Goal: Task Accomplishment & Management: Complete application form

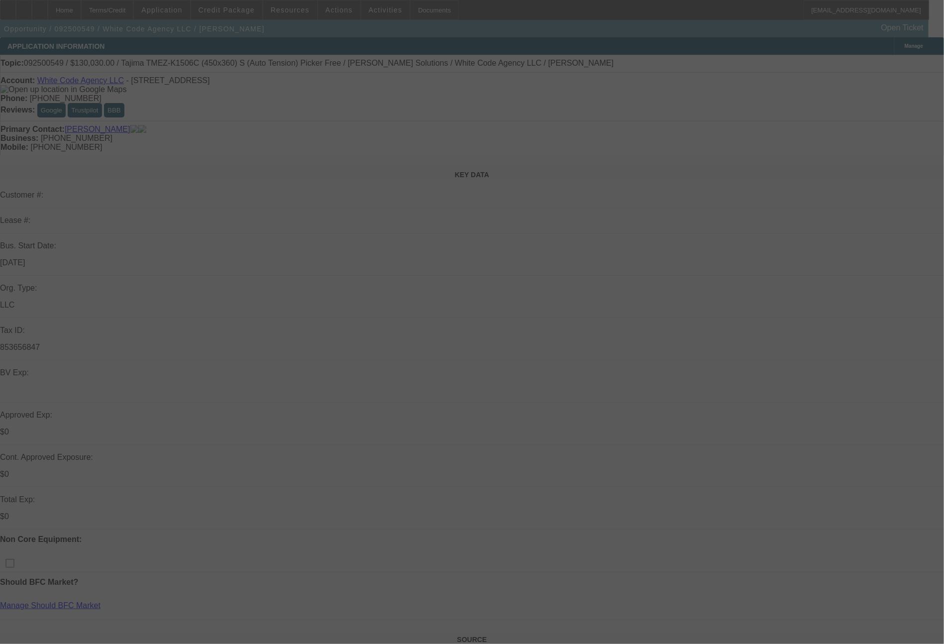
scroll to position [563, 0]
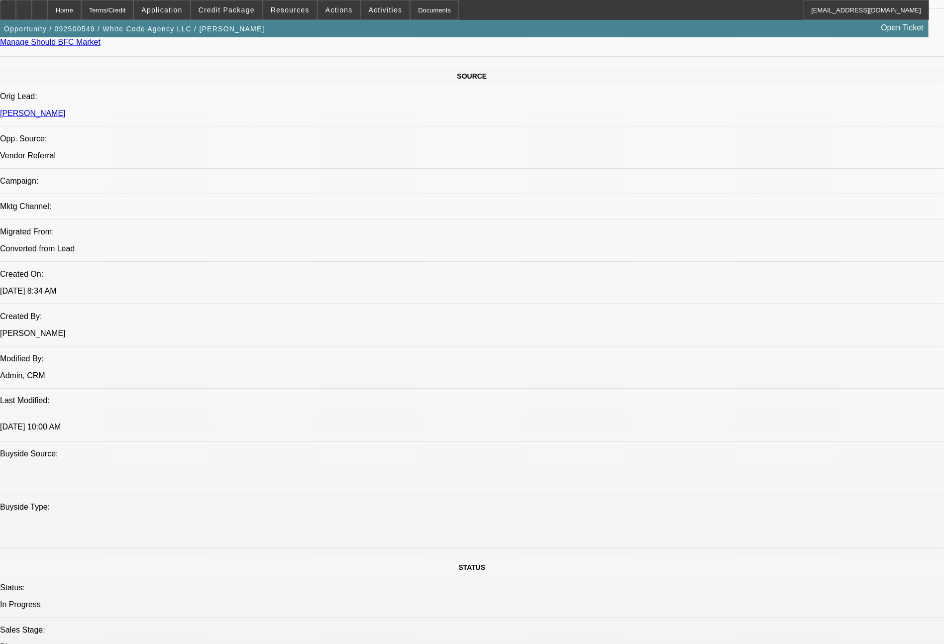
select select "0"
select select "2"
select select "0.1"
select select "0"
select select "2"
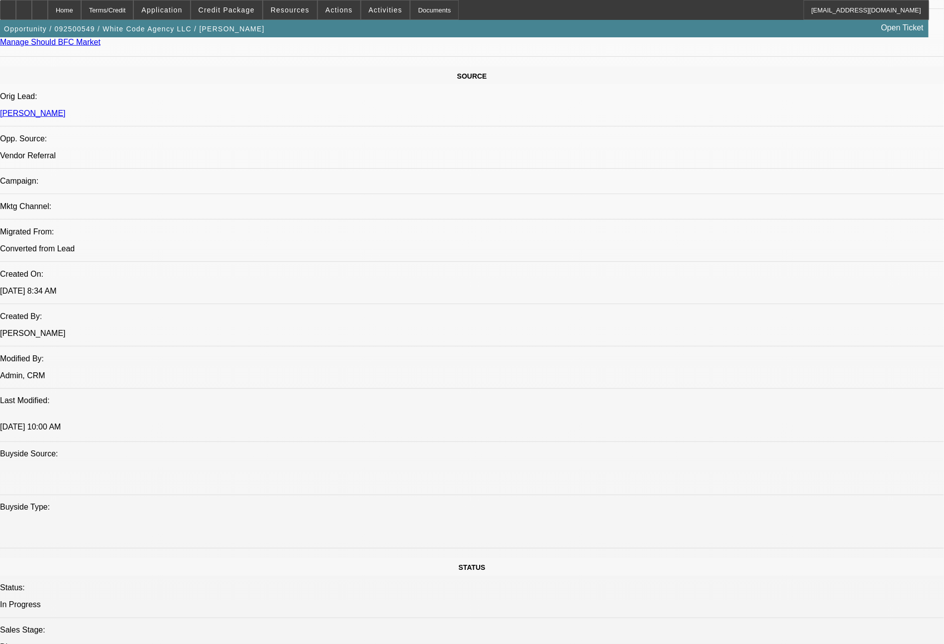
select select "0"
select select "2"
select select "0.1"
select select "0"
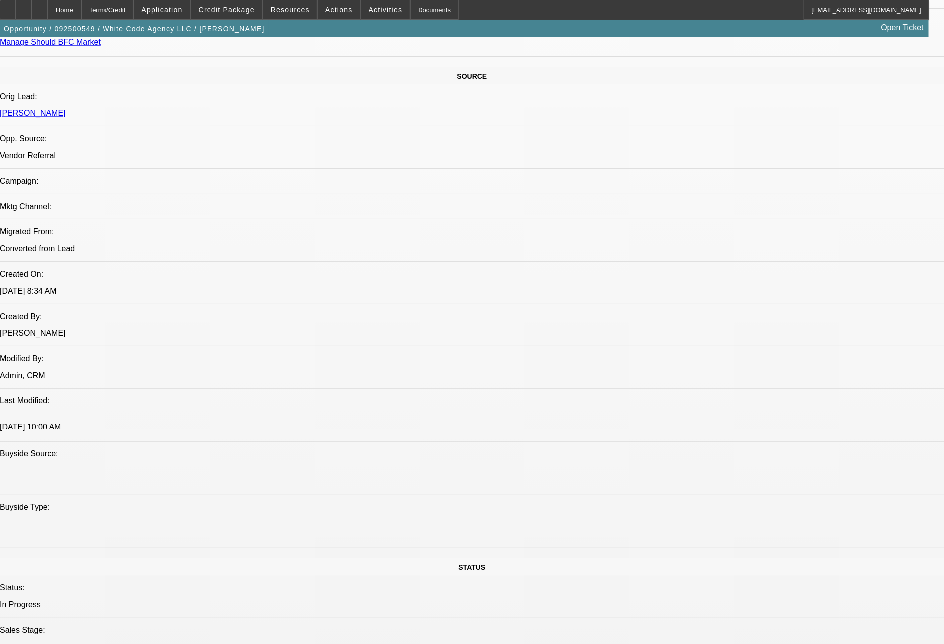
select select "2"
select select "0"
select select "1"
select select "2"
select select "4"
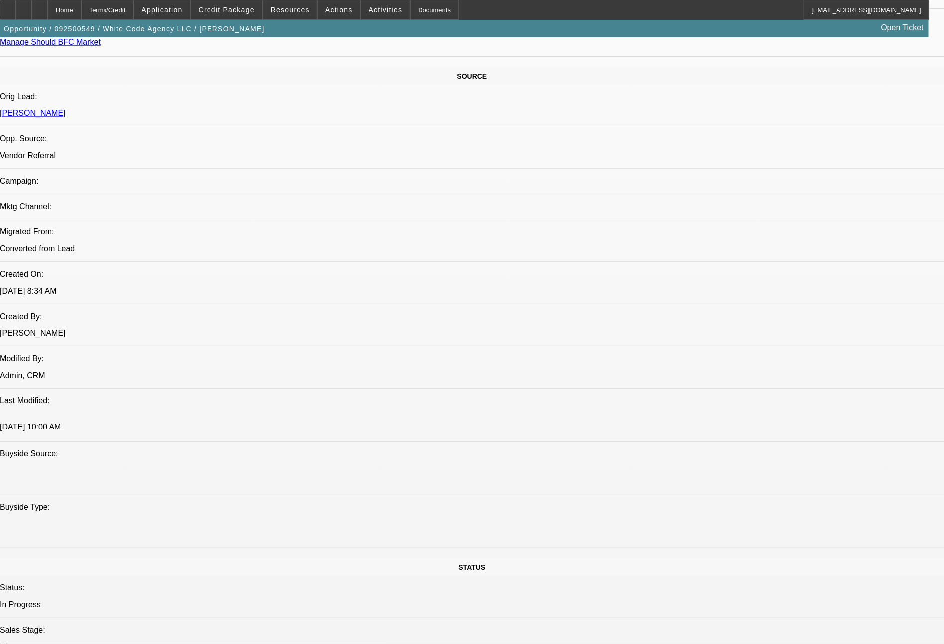
select select "1"
select select "2"
select select "6"
select select "1"
select select "2"
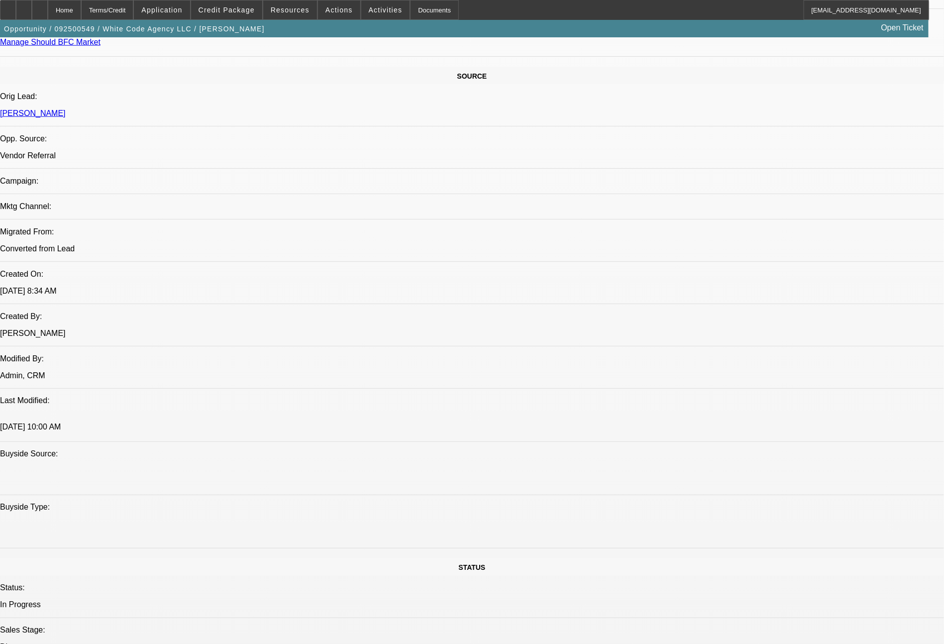
select select "4"
select select "1"
select select "2"
select select "6"
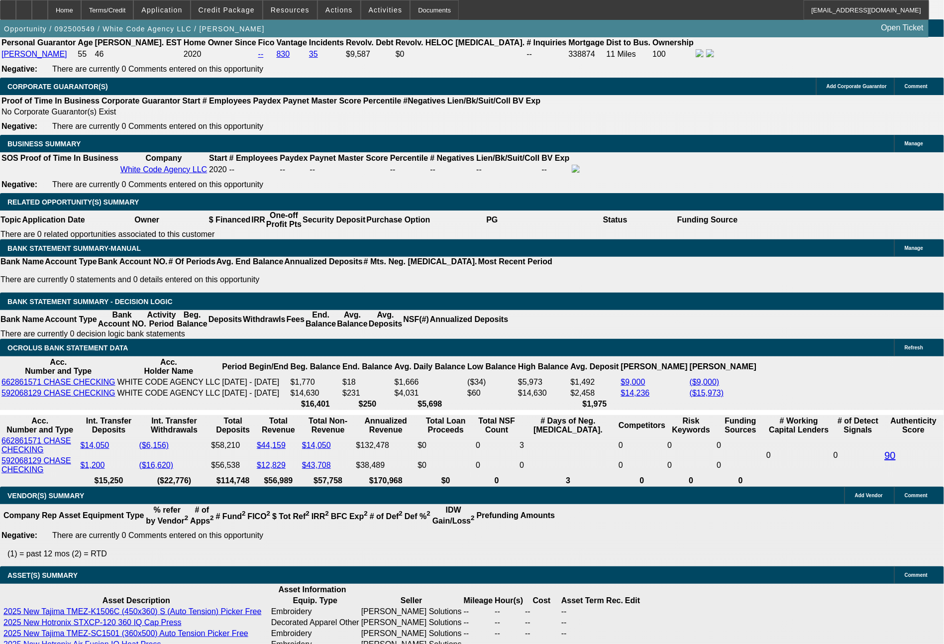
scroll to position [1593, 0]
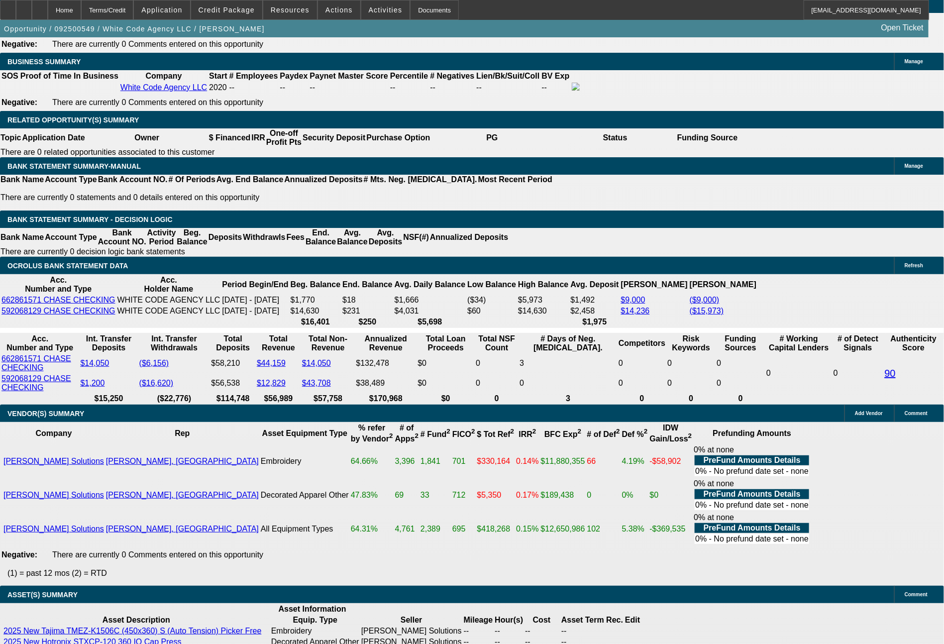
select select "0"
select select "2"
select select "0.1"
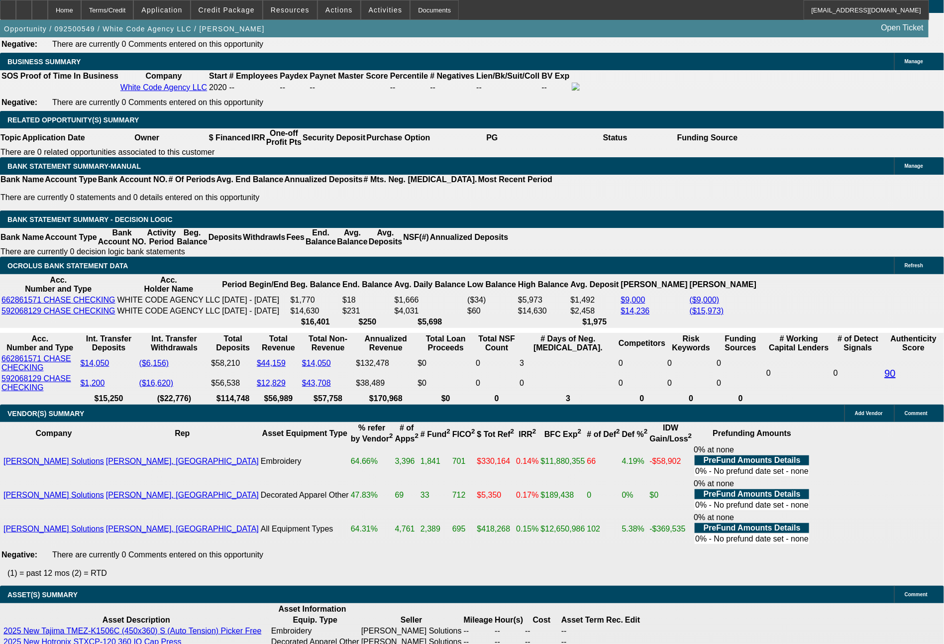
select select "4"
select select "0"
select select "2"
select select "0"
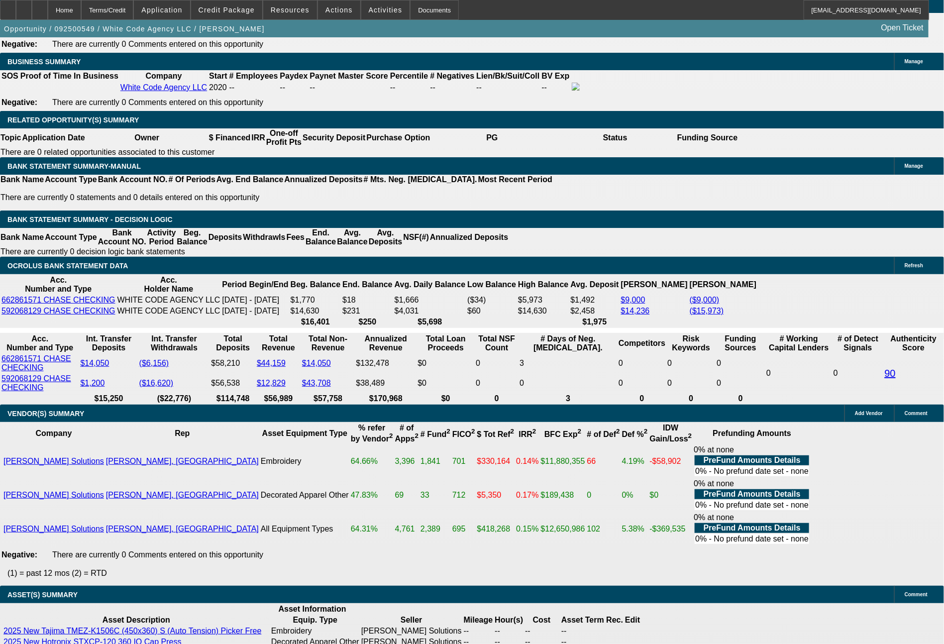
select select "6"
select select "0"
select select "2"
select select "0.1"
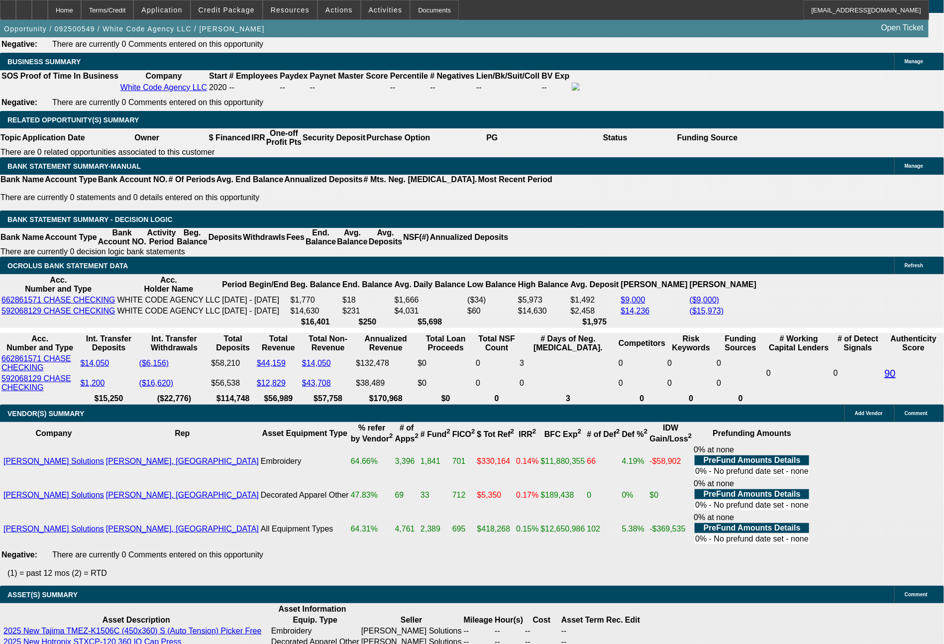
select select "4"
select select "0"
select select "2"
select select "0"
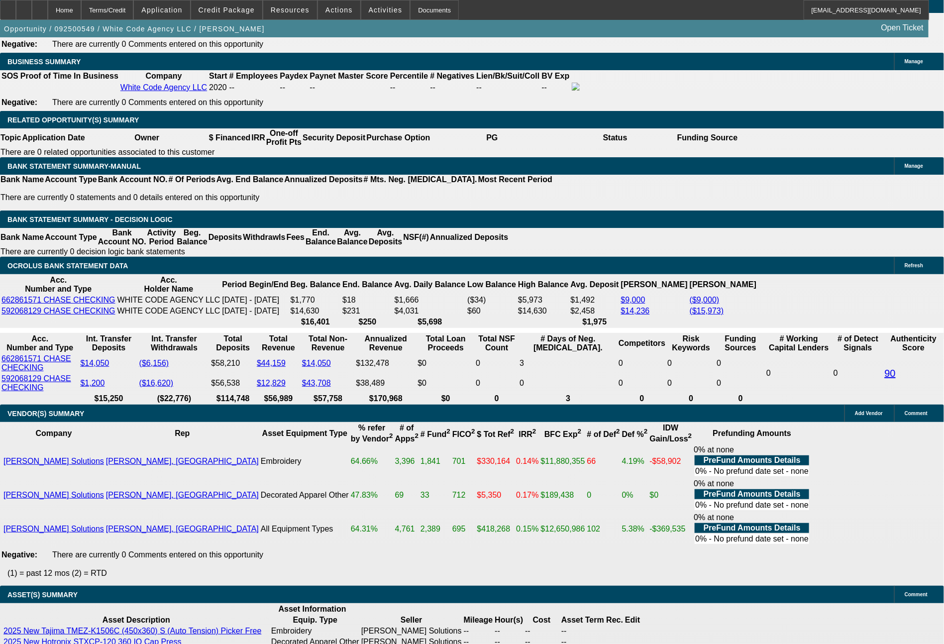
select select "6"
select select "0"
select select "2"
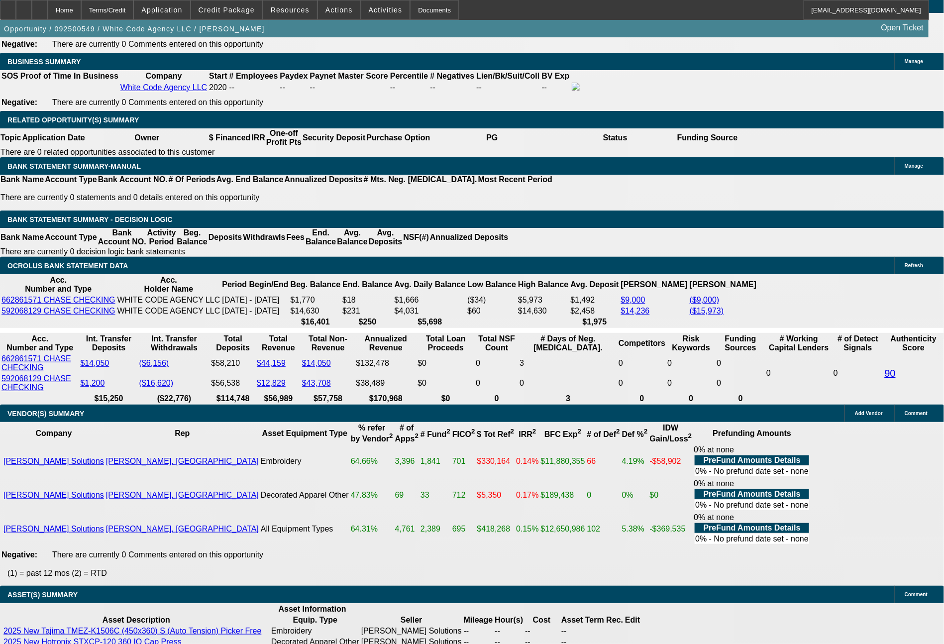
select select "0.1"
select select "4"
select select "0"
select select "2"
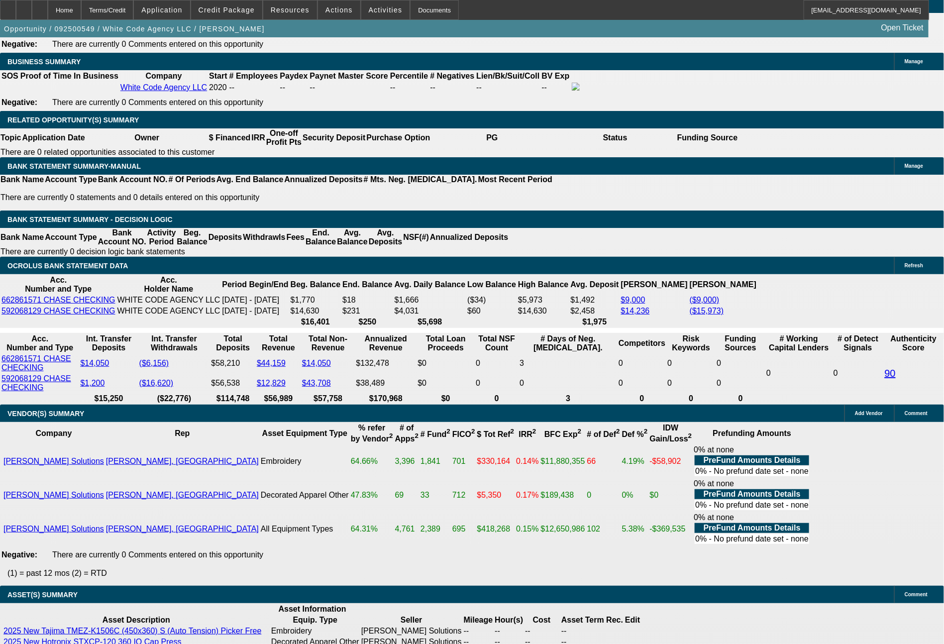
select select "0"
select select "6"
select select "0"
select select "2"
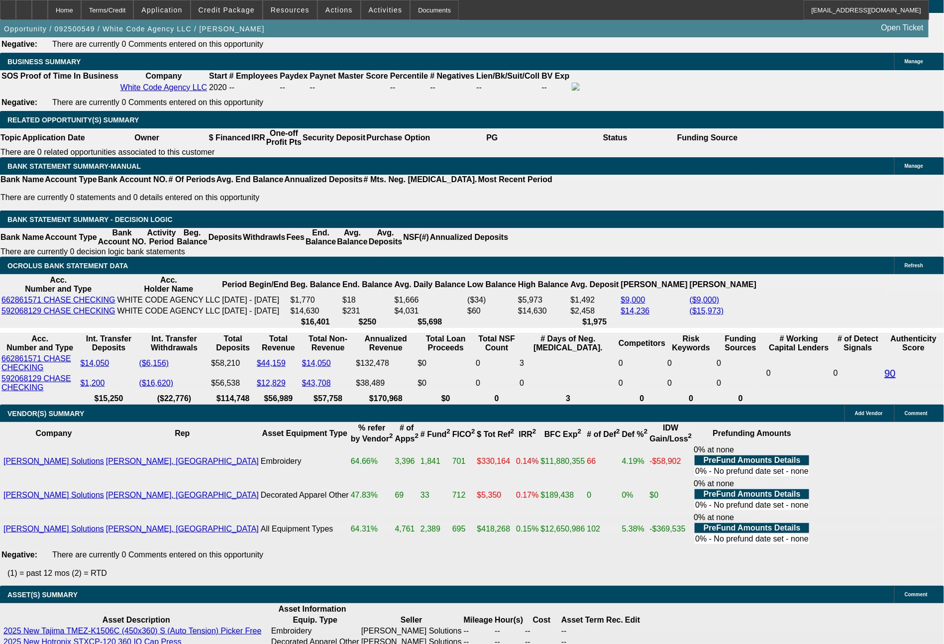
select select "0.1"
select select "4"
select select "0"
select select "2"
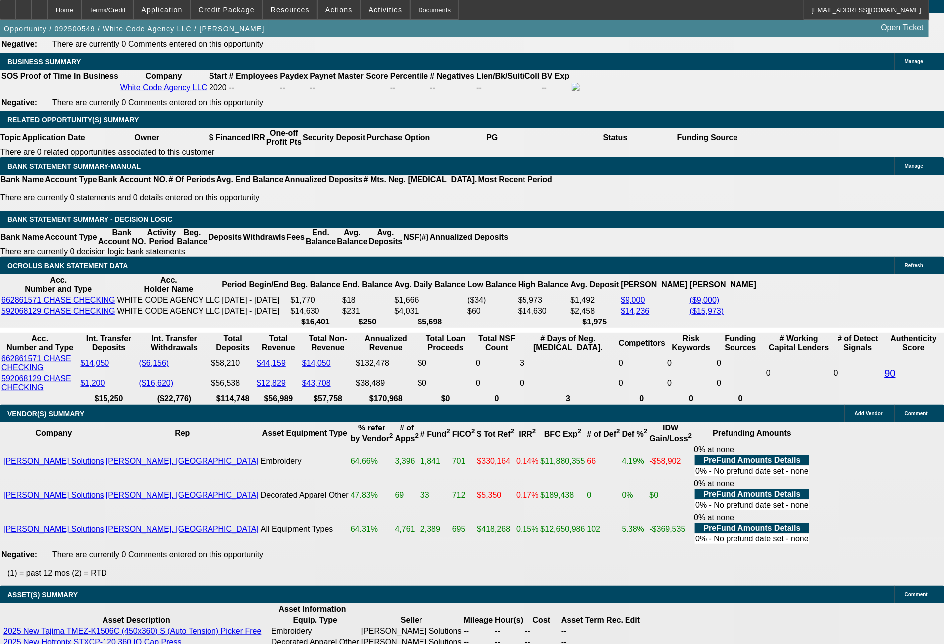
select select "0"
select select "6"
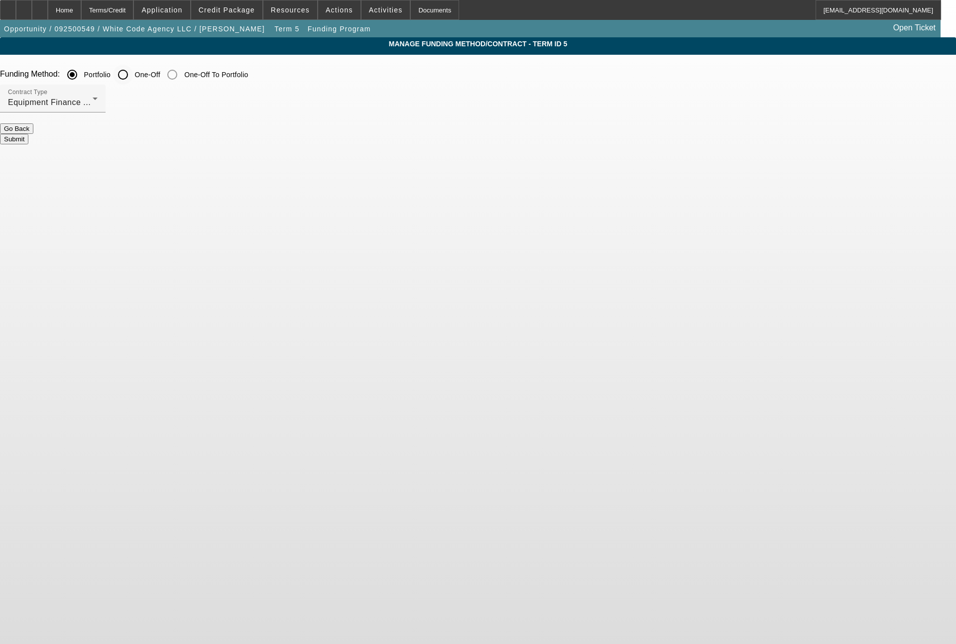
click at [133, 66] on input "One-Off" at bounding box center [123, 75] width 20 height 20
radio input "true"
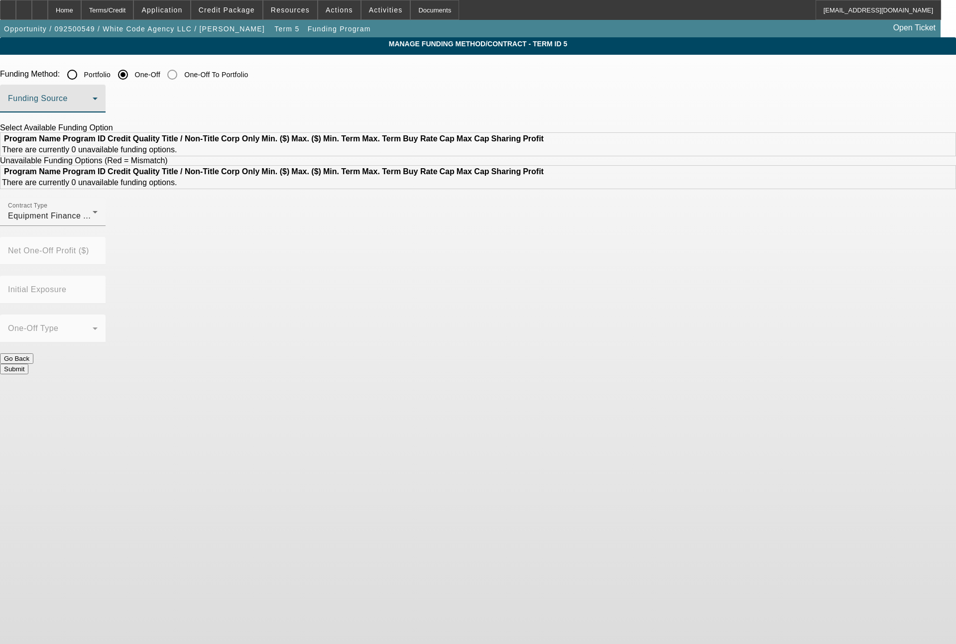
click at [93, 107] on span at bounding box center [50, 103] width 85 height 12
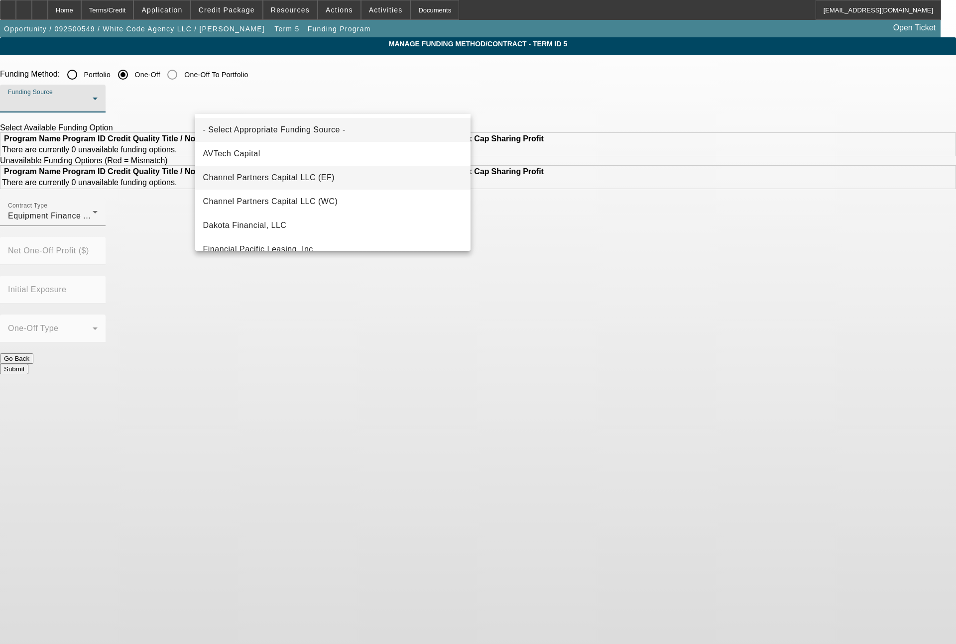
click at [317, 176] on span "Channel Partners Capital LLC (EF)" at bounding box center [269, 178] width 132 height 12
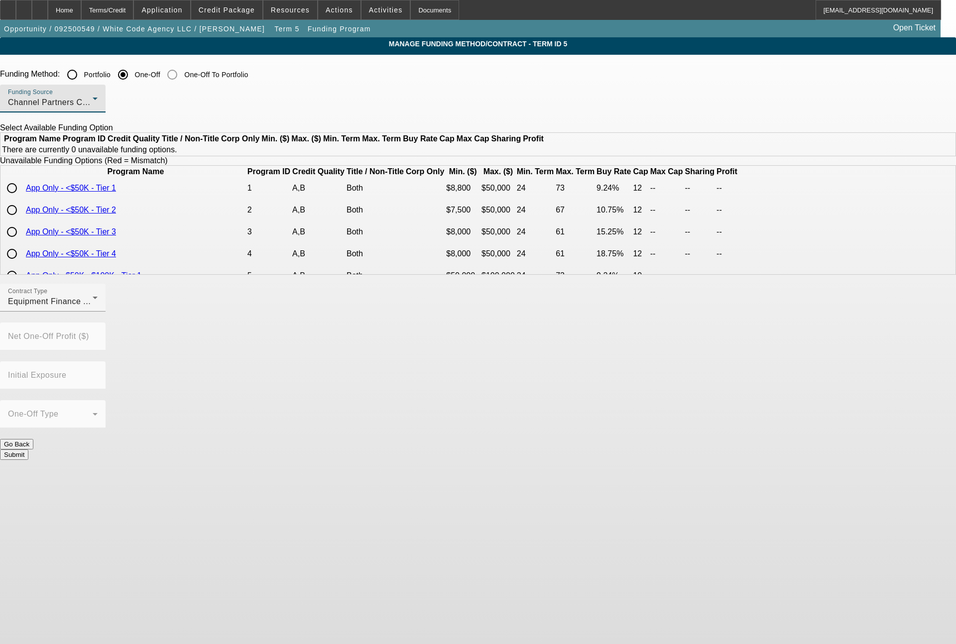
click at [22, 198] on input "radio" at bounding box center [12, 188] width 20 height 20
radio input "true"
click at [28, 449] on button "Submit" at bounding box center [14, 454] width 28 height 10
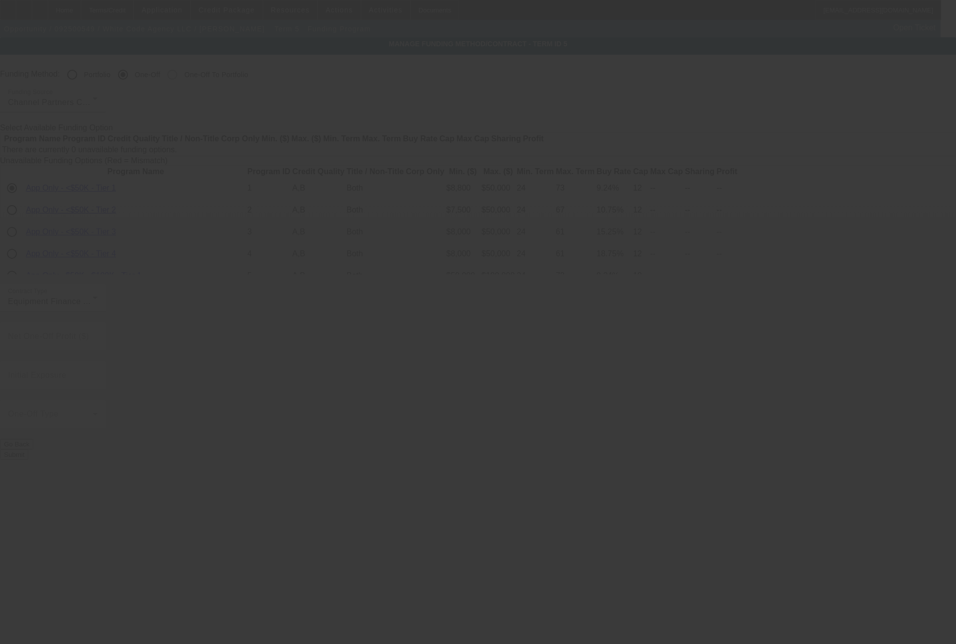
radio input "true"
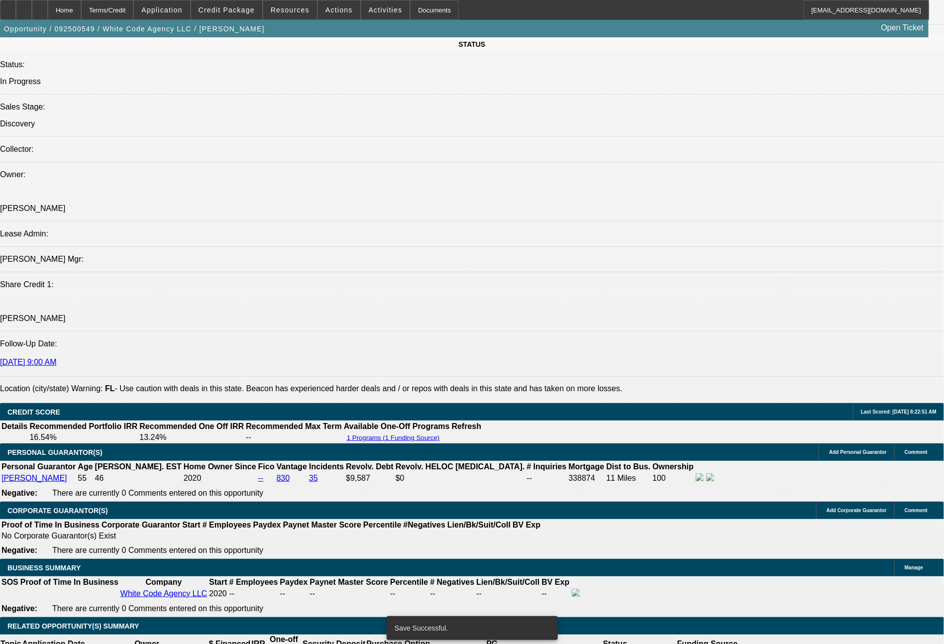
select select "0"
select select "2"
select select "0.1"
select select "4"
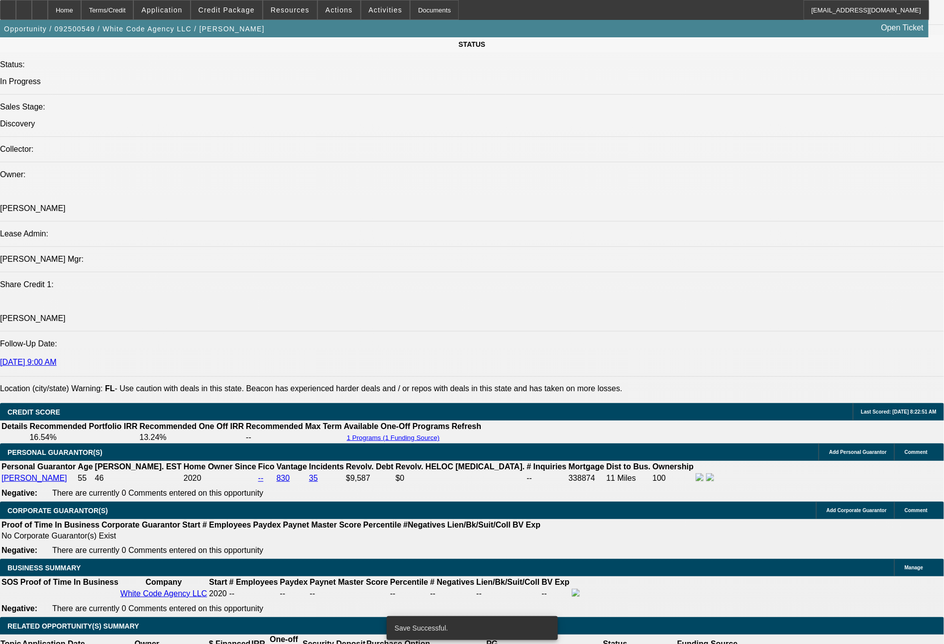
select select "0"
select select "2"
select select "0"
select select "6"
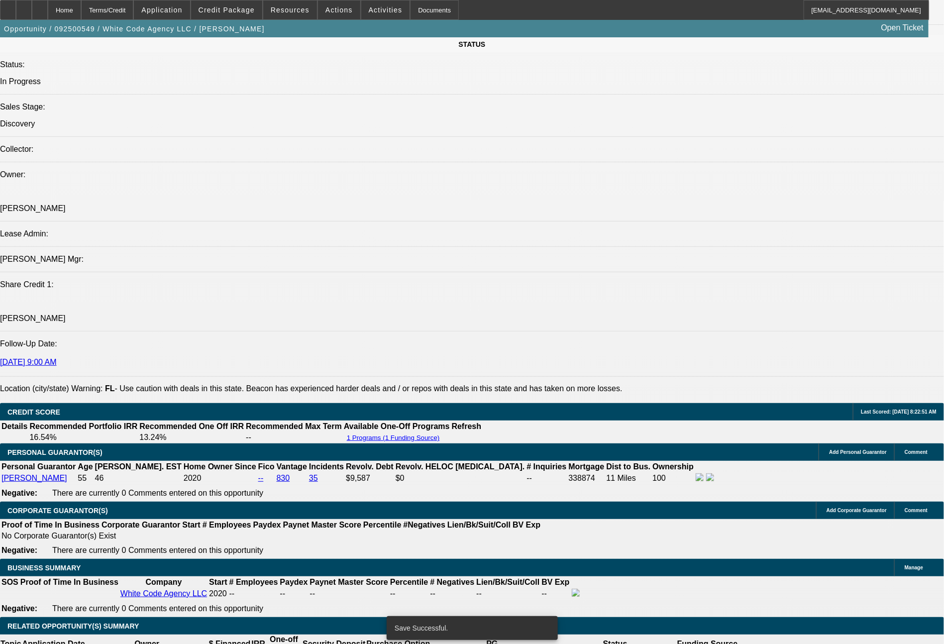
select select "0"
select select "2"
select select "0.1"
select select "4"
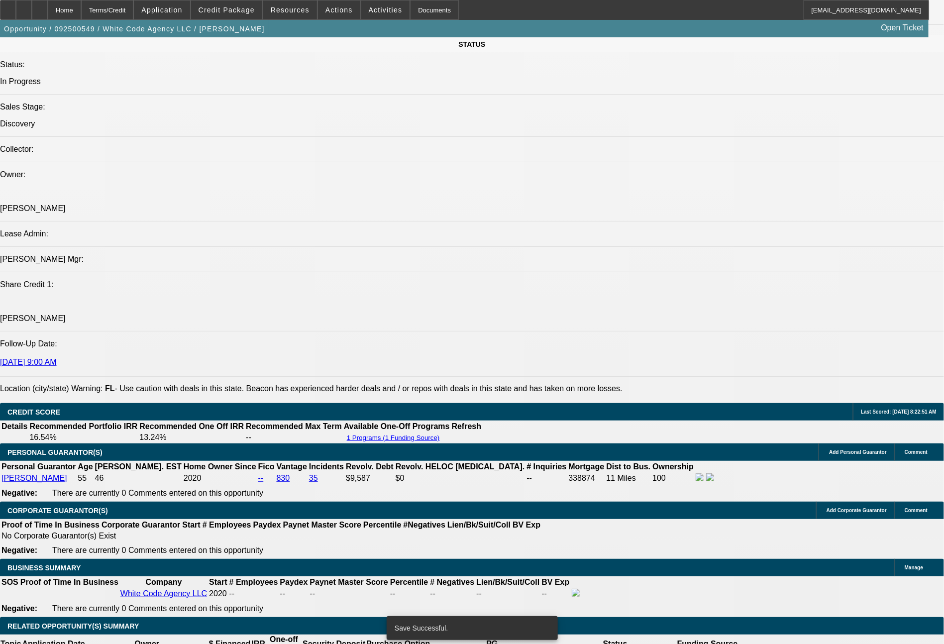
select select "0"
select select "2"
select select "0"
select select "6"
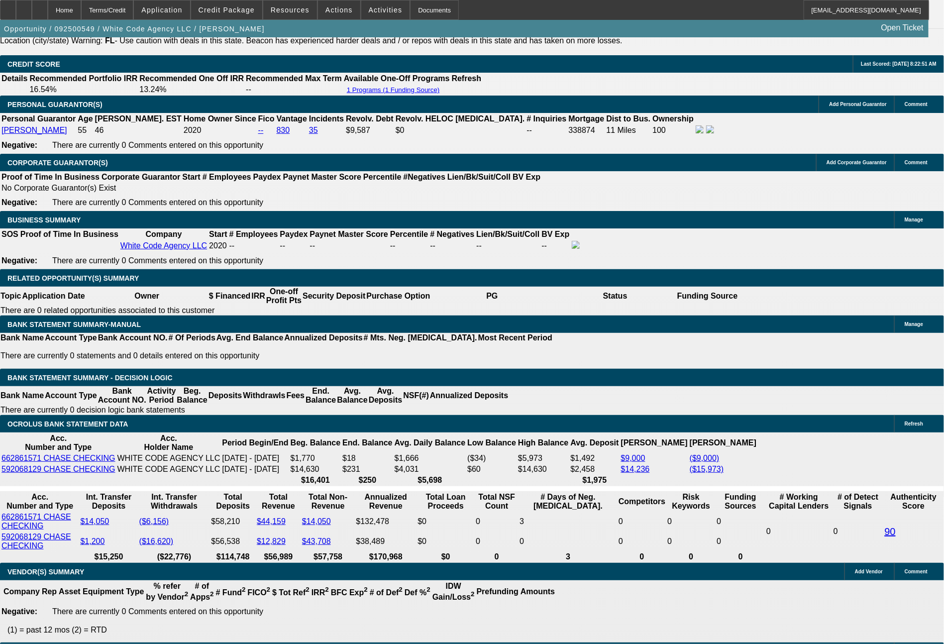
scroll to position [1565, 0]
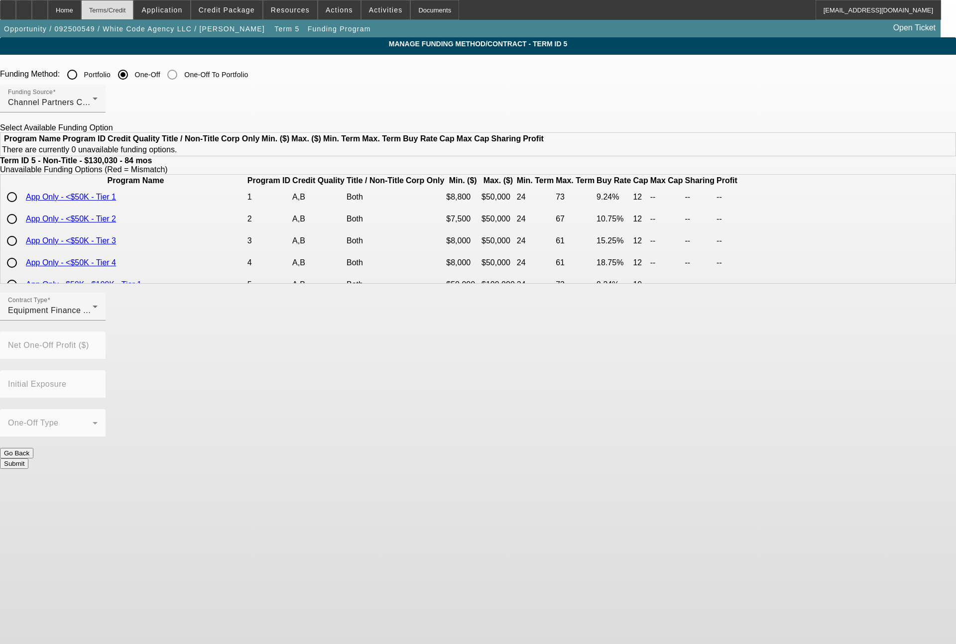
click at [125, 11] on div "Terms/Credit" at bounding box center [107, 10] width 53 height 20
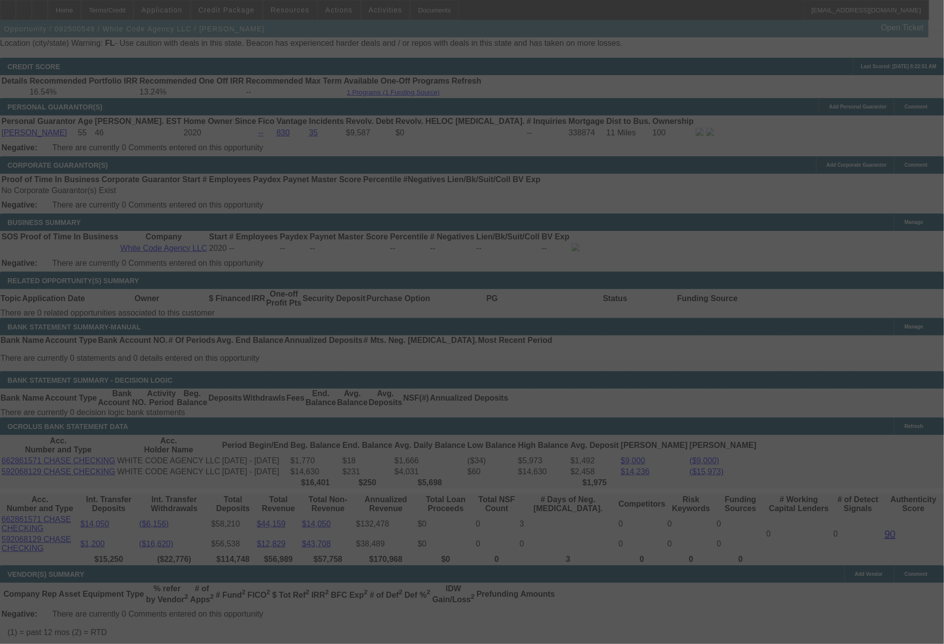
scroll to position [1468, 0]
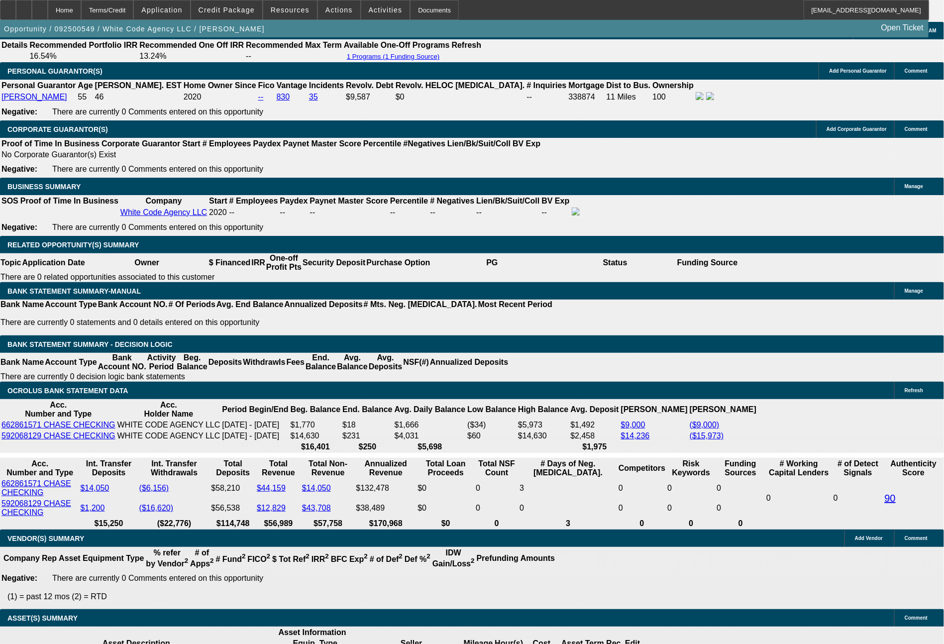
select select "0"
select select "2"
select select "0.1"
select select "4"
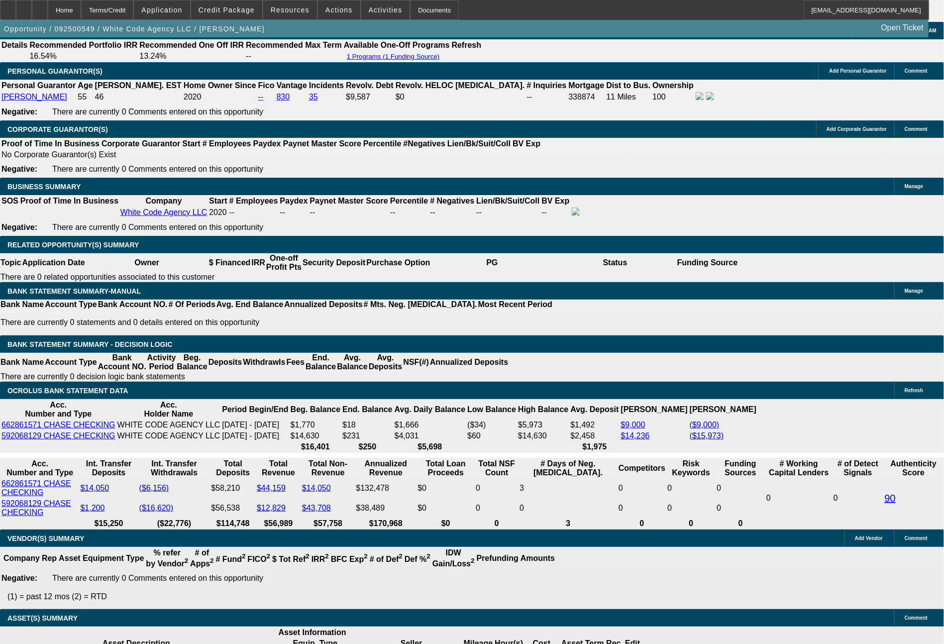
select select "0"
select select "2"
select select "0"
select select "6"
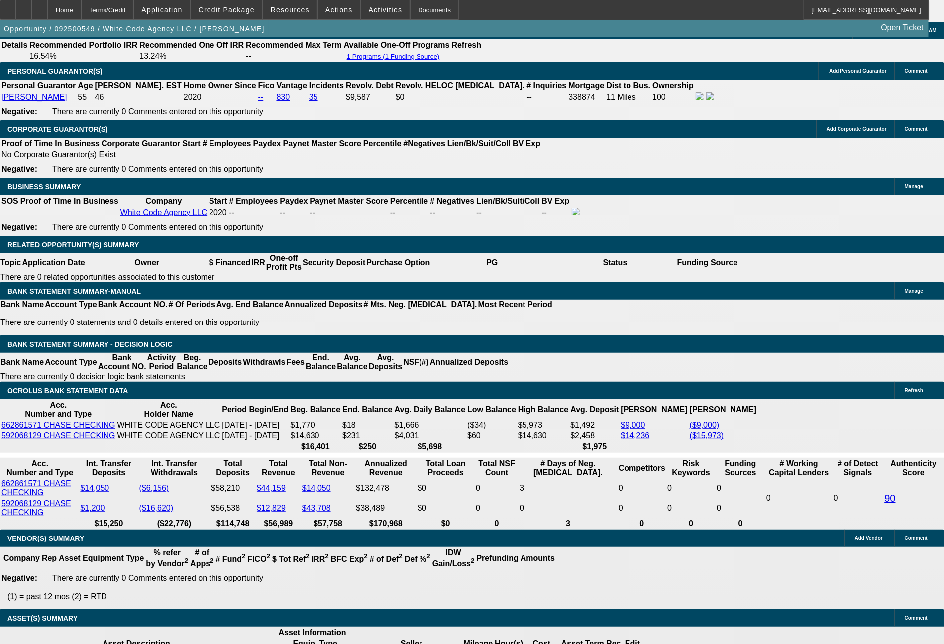
select select "0"
select select "2"
select select "0.1"
select select "4"
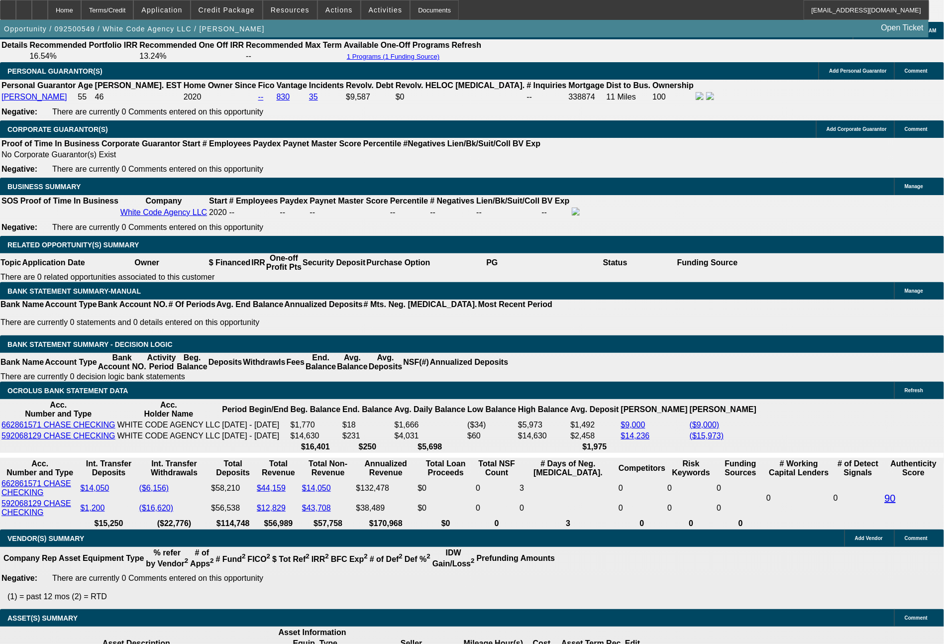
select select "0"
select select "2"
select select "0"
select select "6"
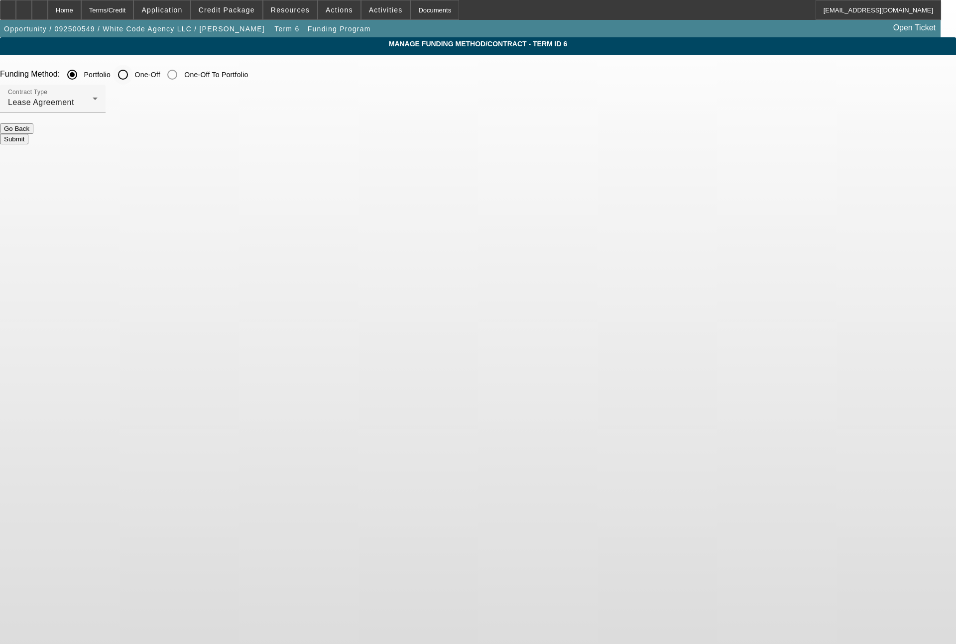
click at [133, 76] on input "One-Off" at bounding box center [123, 75] width 20 height 20
radio input "true"
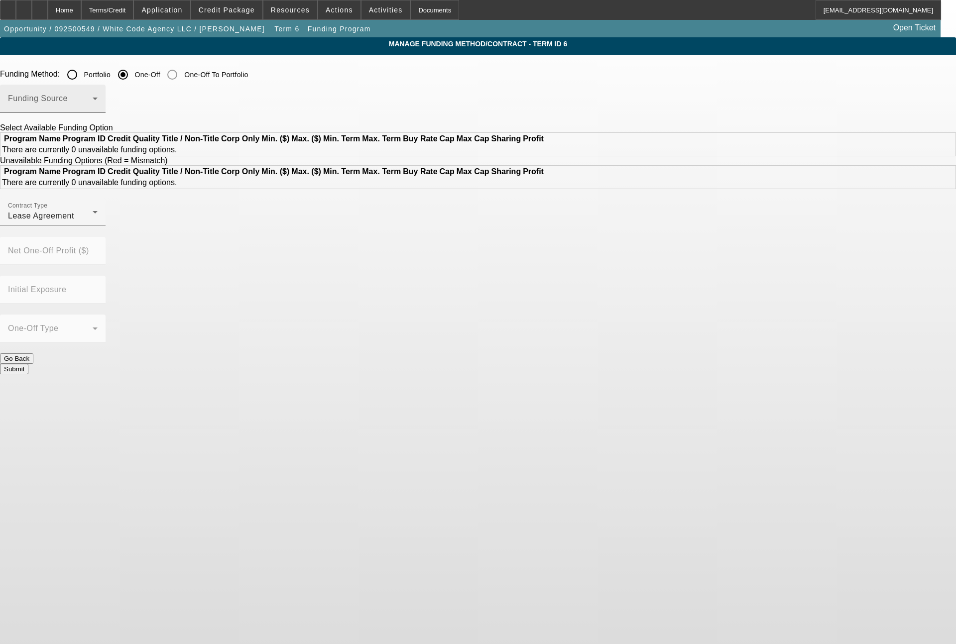
click at [93, 108] on span at bounding box center [50, 103] width 85 height 12
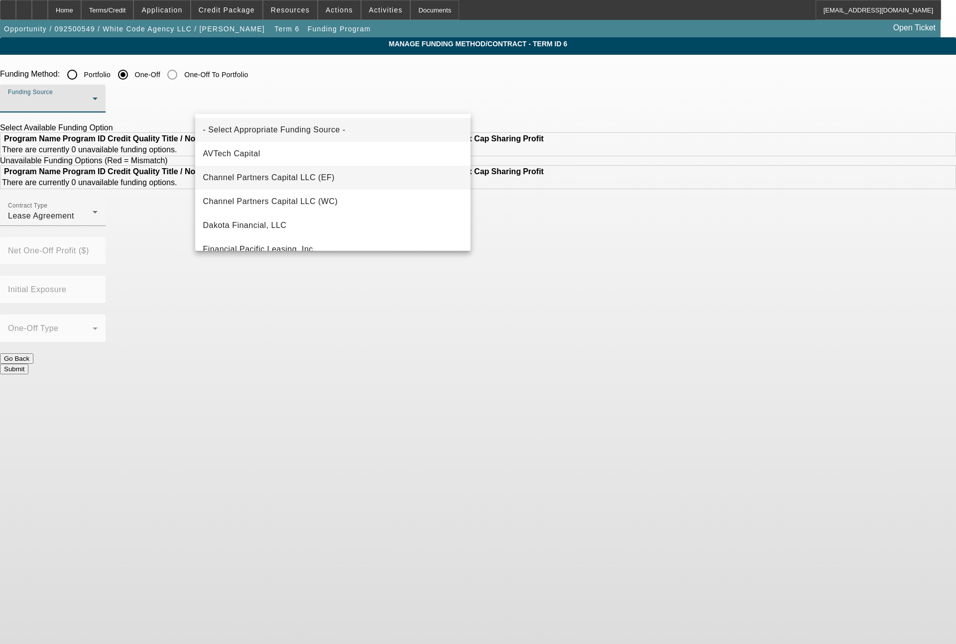
click at [301, 172] on span "Channel Partners Capital LLC (EF)" at bounding box center [269, 178] width 132 height 12
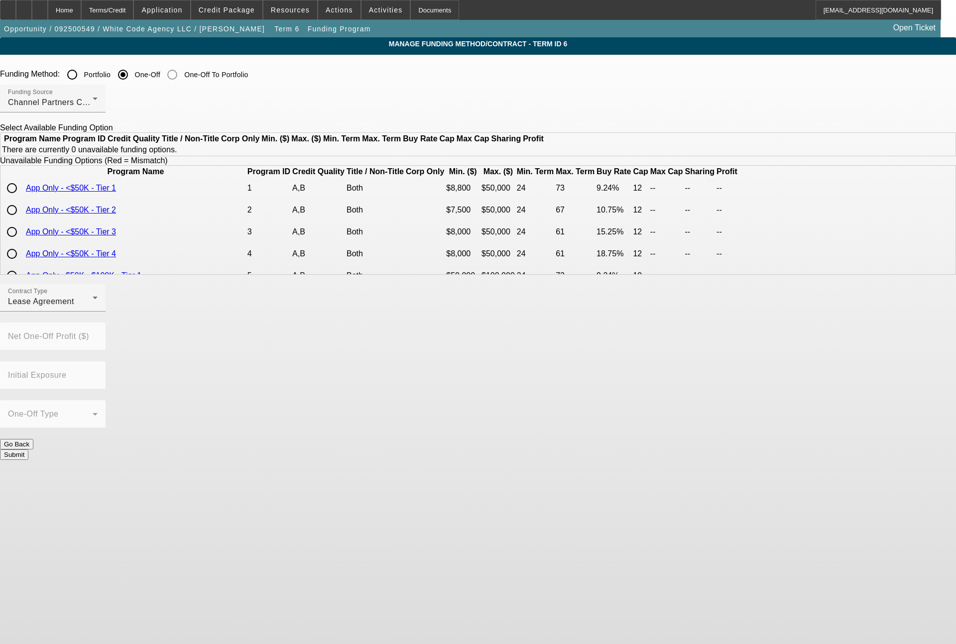
click at [22, 198] on input "radio" at bounding box center [12, 188] width 20 height 20
radio input "true"
click at [948, 578] on body "Home Terms/Credit Application Credit Package Resources Actions Activities Docum…" at bounding box center [478, 322] width 956 height 644
click at [28, 449] on button "Submit" at bounding box center [14, 454] width 28 height 10
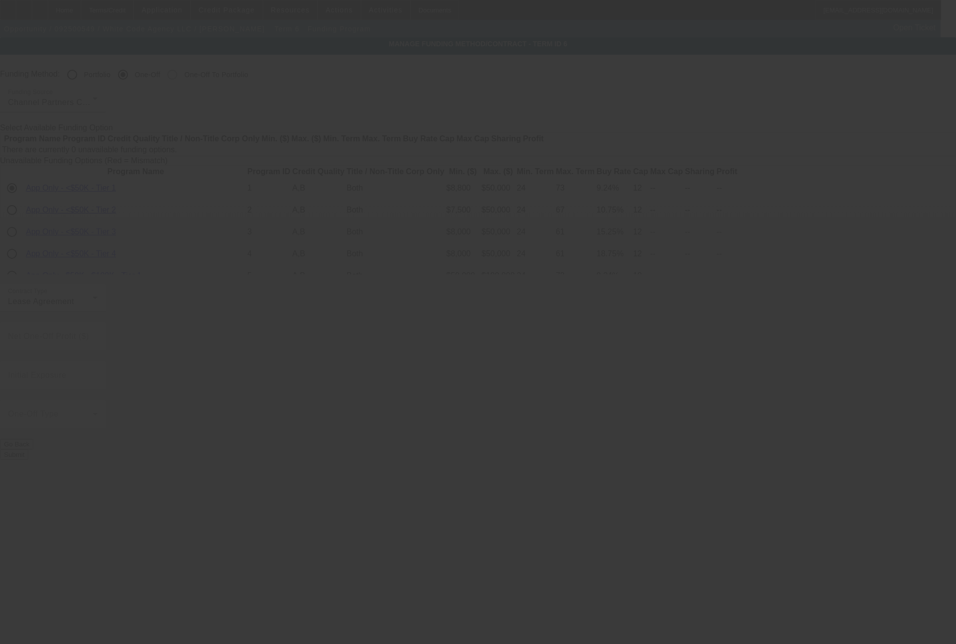
radio input "true"
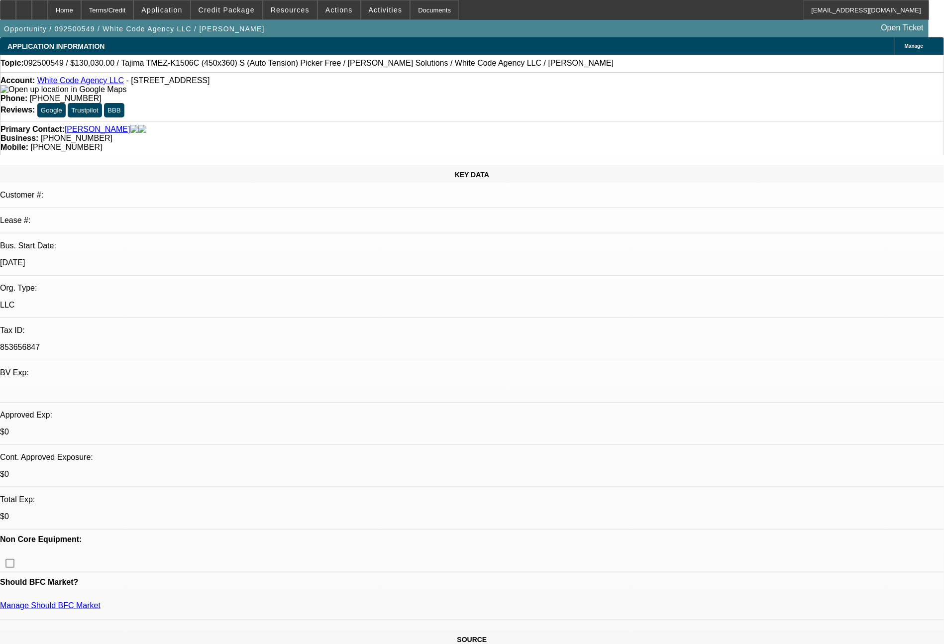
select select "0"
select select "2"
select select "0.1"
select select "4"
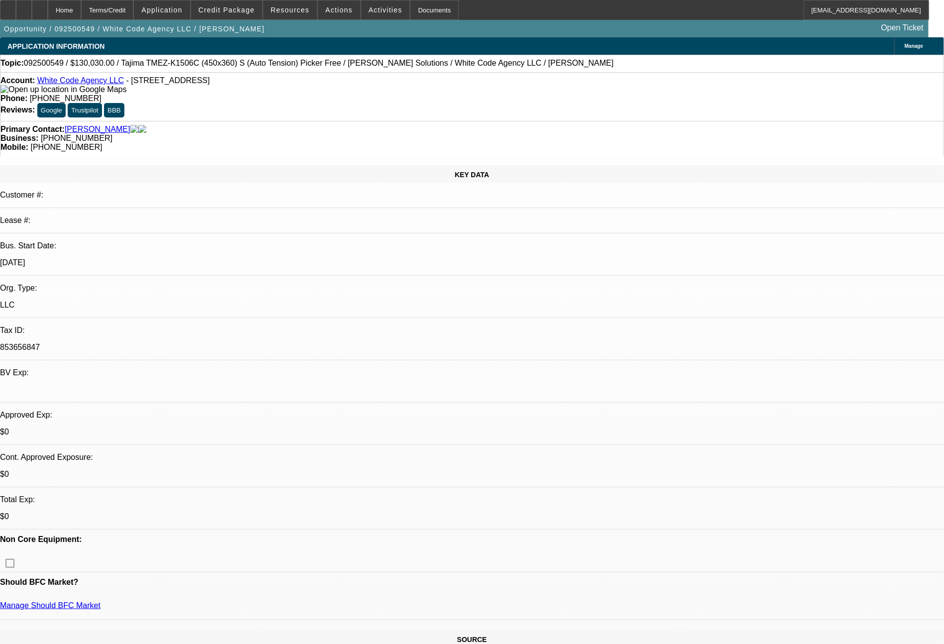
select select "0"
select select "2"
select select "0"
select select "6"
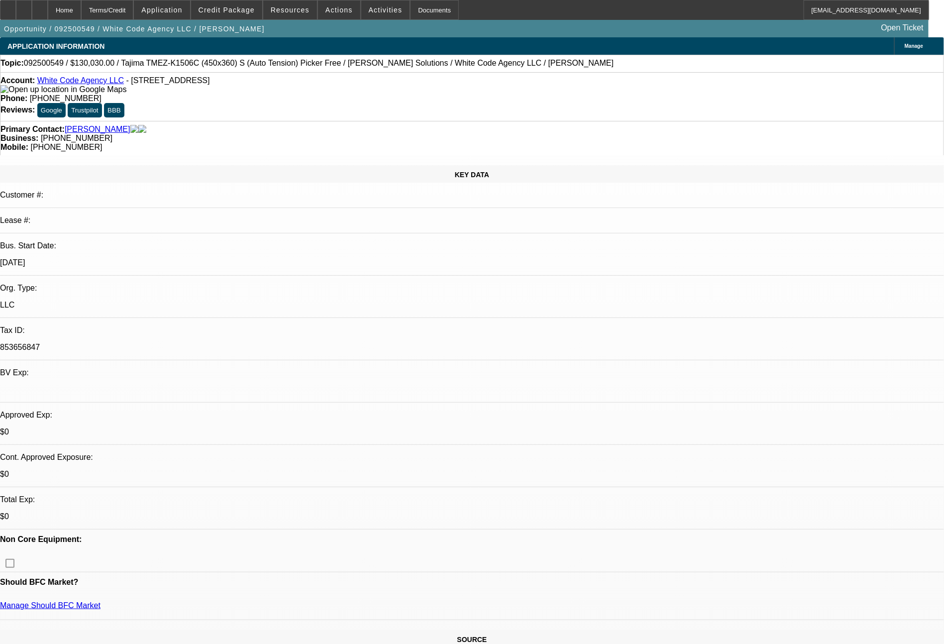
select select "0"
select select "2"
select select "0.1"
select select "4"
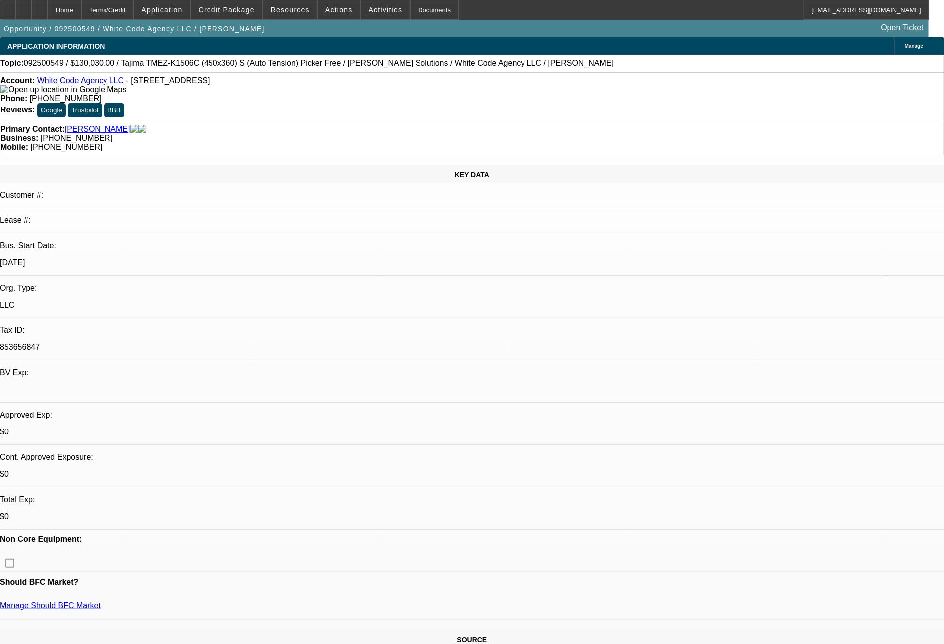
select select "0"
select select "2"
select select "0"
select select "6"
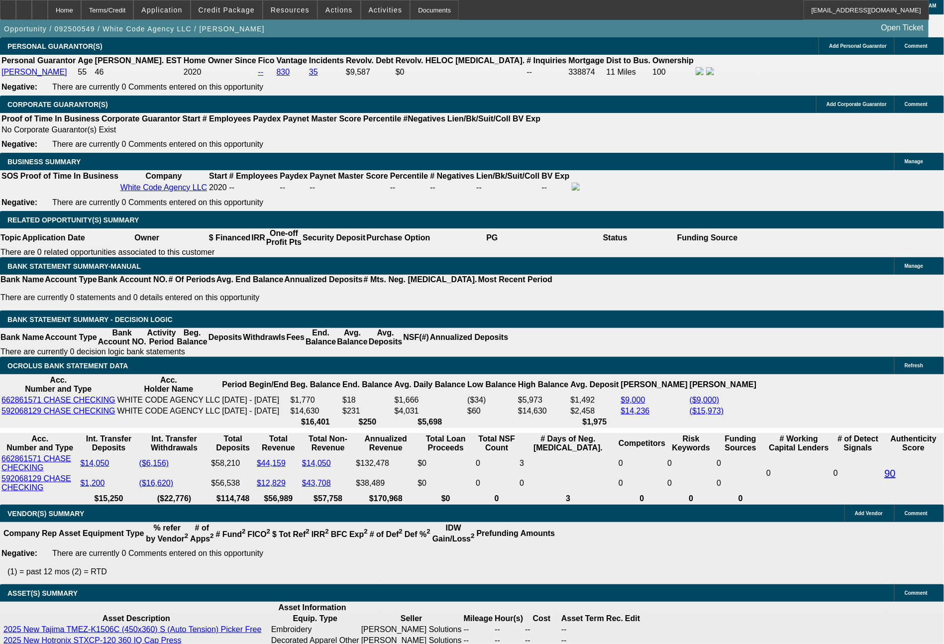
scroll to position [1575, 0]
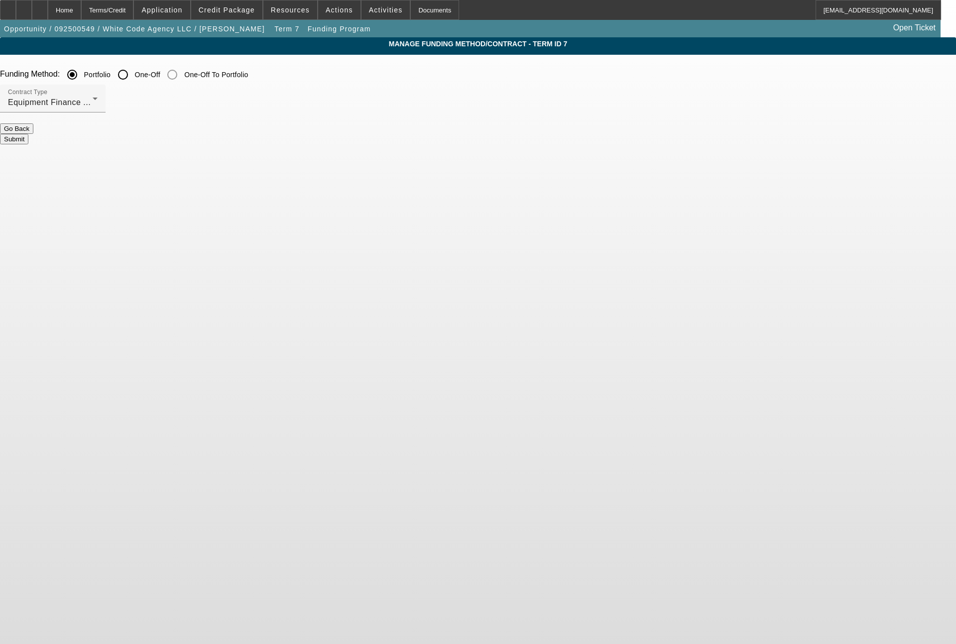
click at [133, 75] on input "One-Off" at bounding box center [123, 75] width 20 height 20
radio input "true"
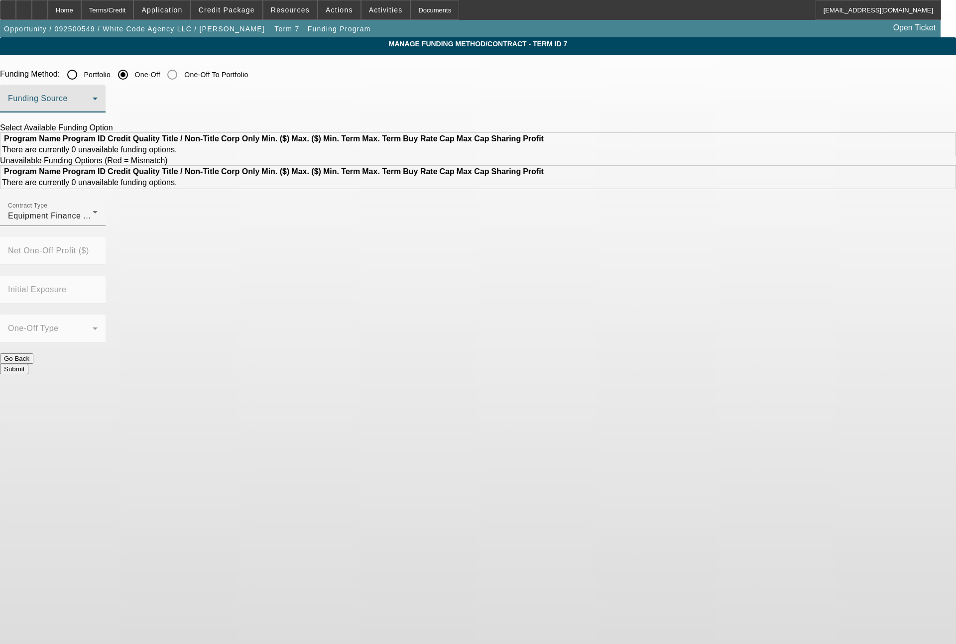
click at [93, 104] on span at bounding box center [50, 103] width 85 height 12
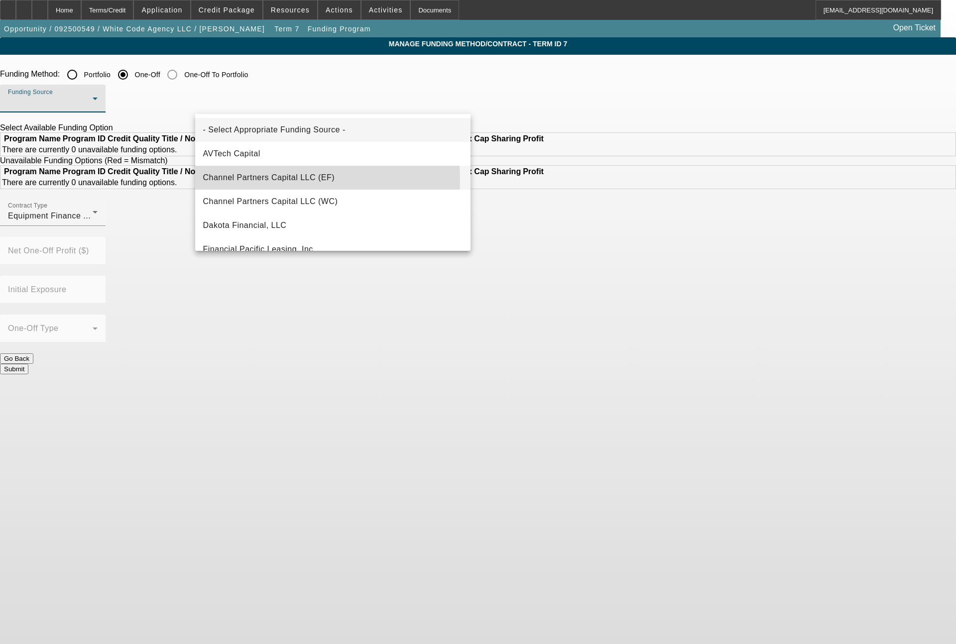
click at [305, 180] on span "Channel Partners Capital LLC (EF)" at bounding box center [269, 178] width 132 height 12
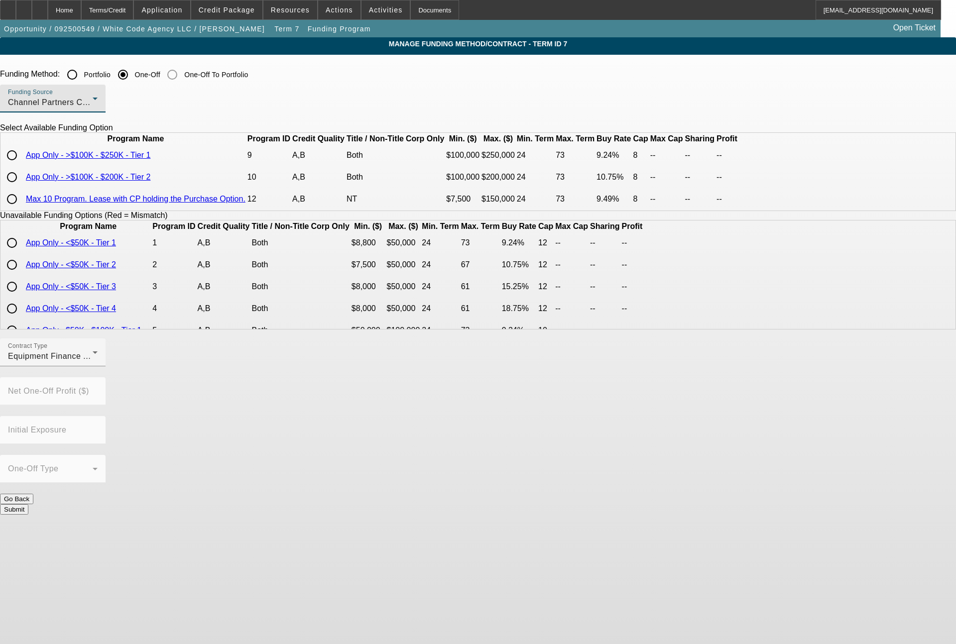
click at [22, 165] on input "radio" at bounding box center [12, 155] width 20 height 20
radio input "true"
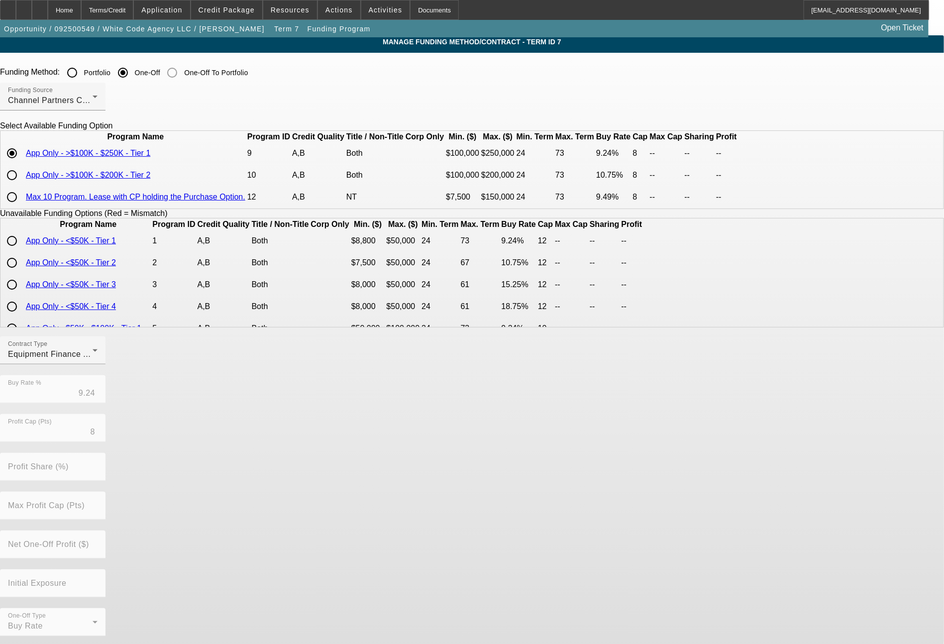
scroll to position [33, 0]
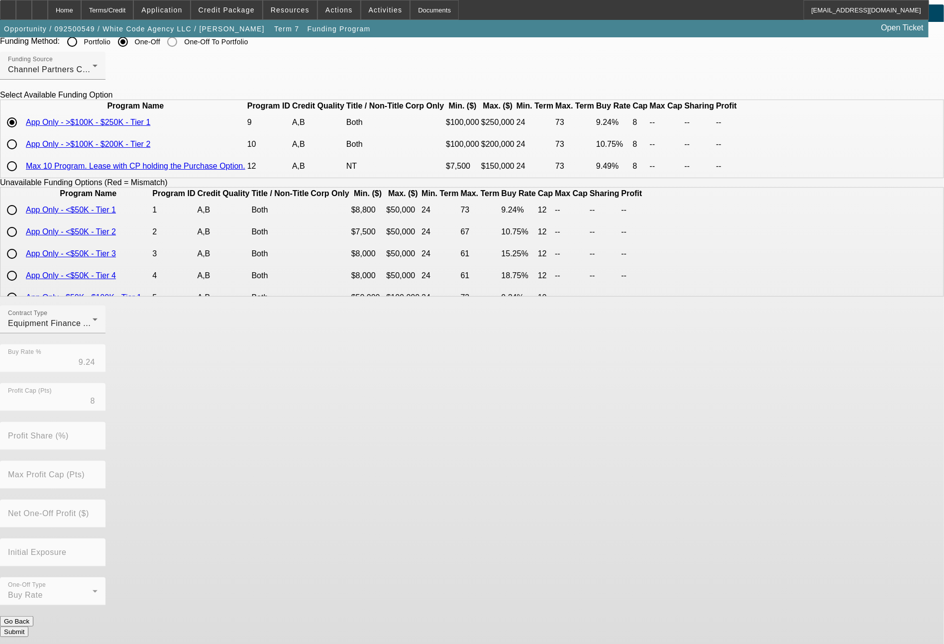
click at [28, 627] on button "Submit" at bounding box center [14, 632] width 28 height 10
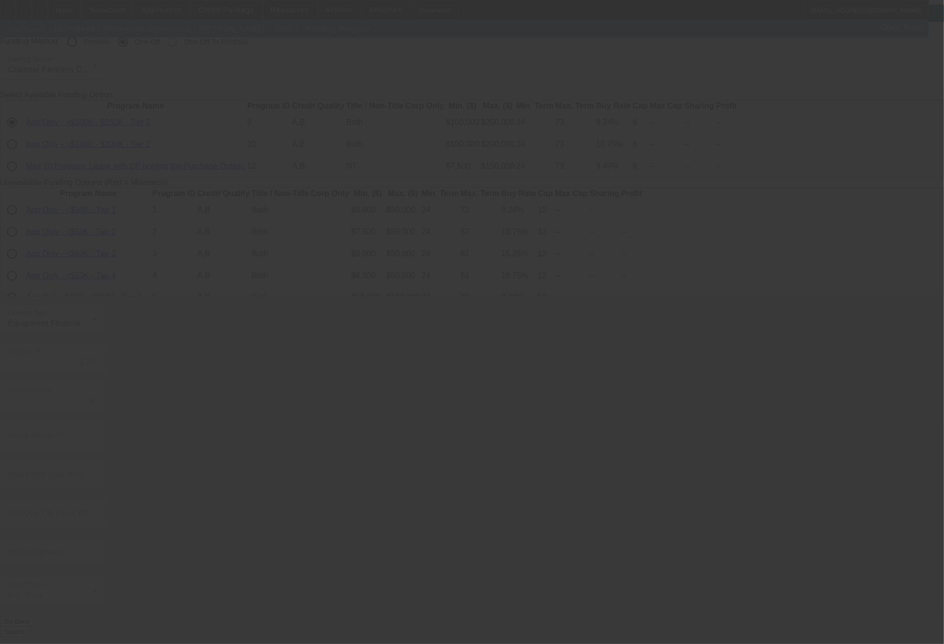
radio input "true"
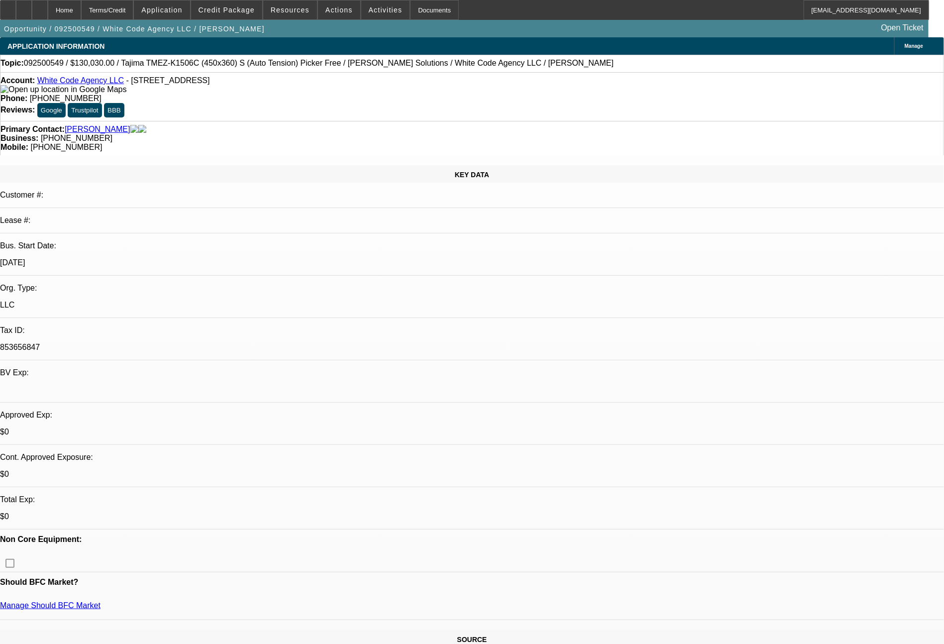
select select "0"
select select "2"
select select "0.1"
select select "4"
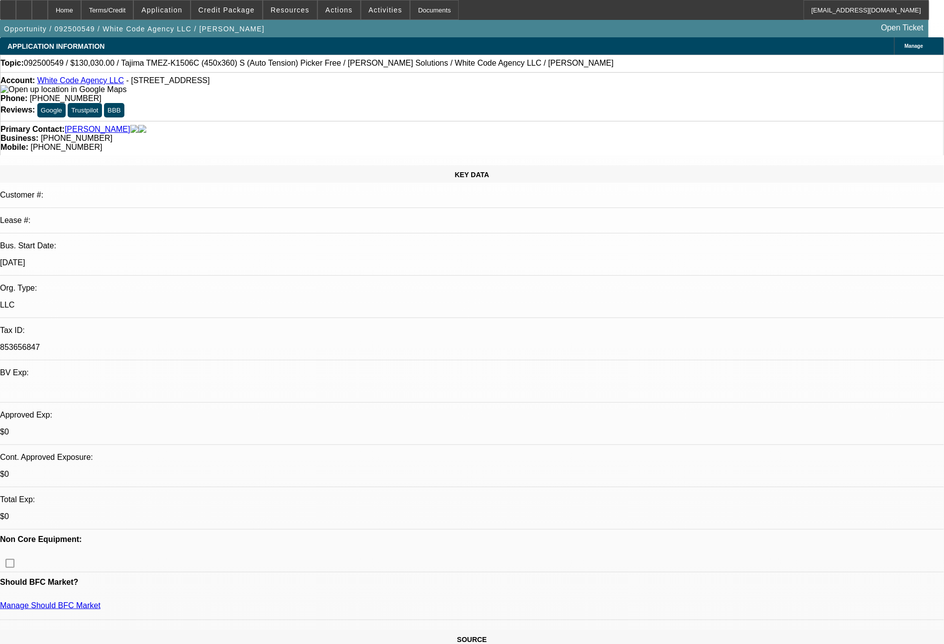
select select "0"
select select "2"
select select "0"
select select "6"
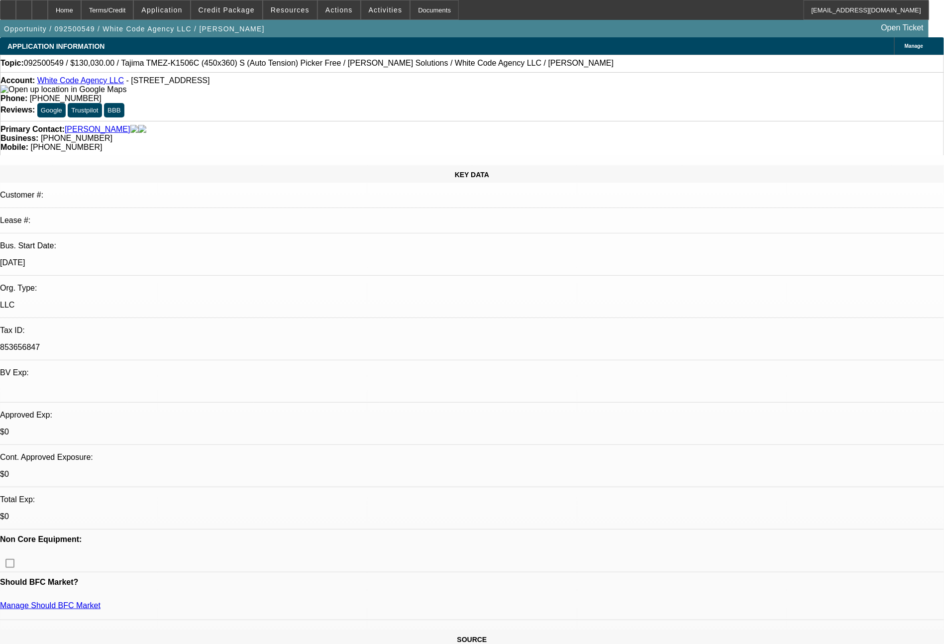
select select "0"
select select "2"
select select "0.1"
select select "4"
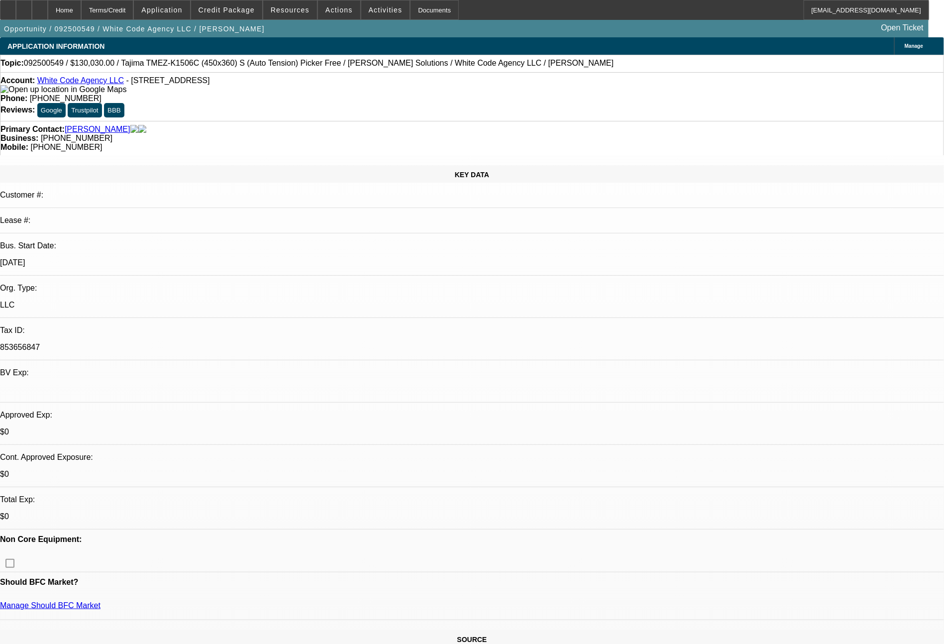
select select "0"
select select "2"
select select "0"
select select "6"
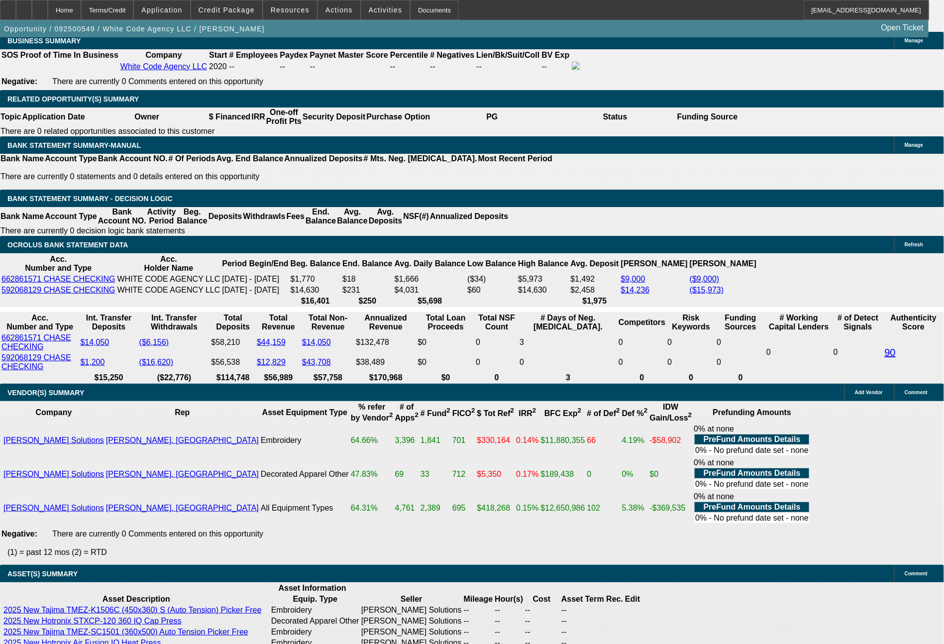
scroll to position [1614, 0]
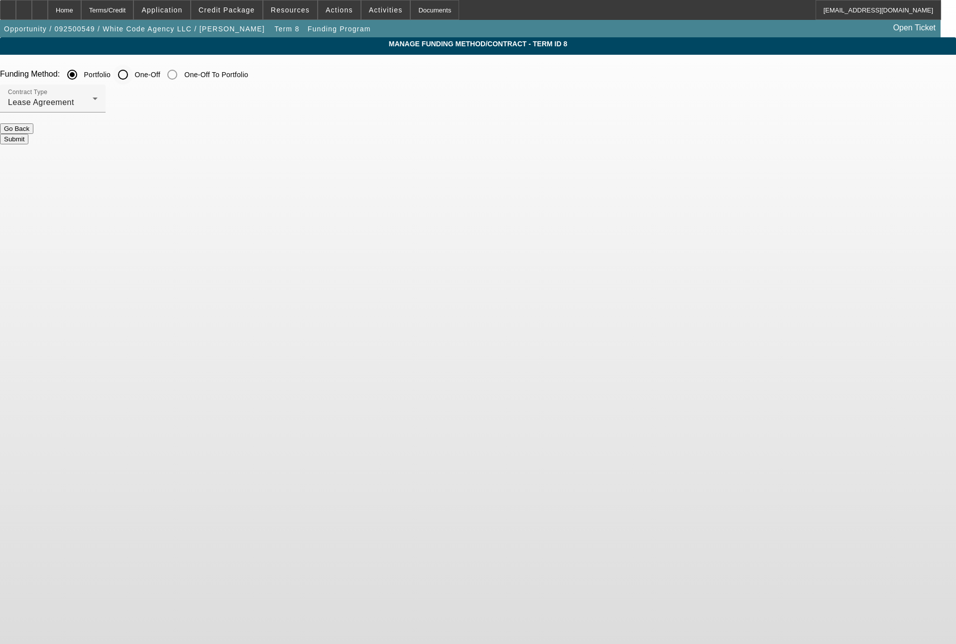
click at [133, 78] on input "One-Off" at bounding box center [123, 75] width 20 height 20
radio input "true"
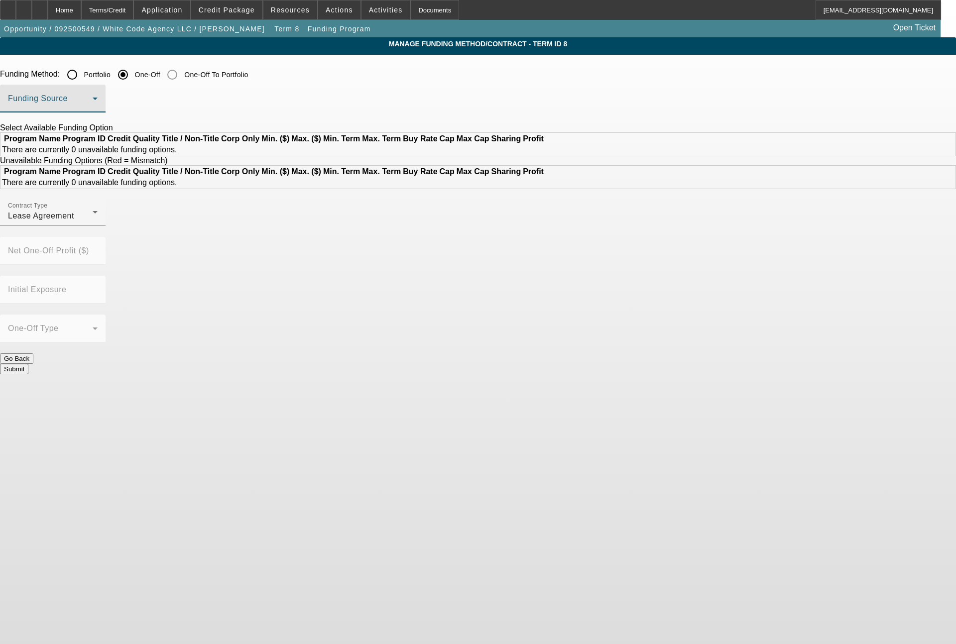
click at [93, 103] on span at bounding box center [50, 103] width 85 height 12
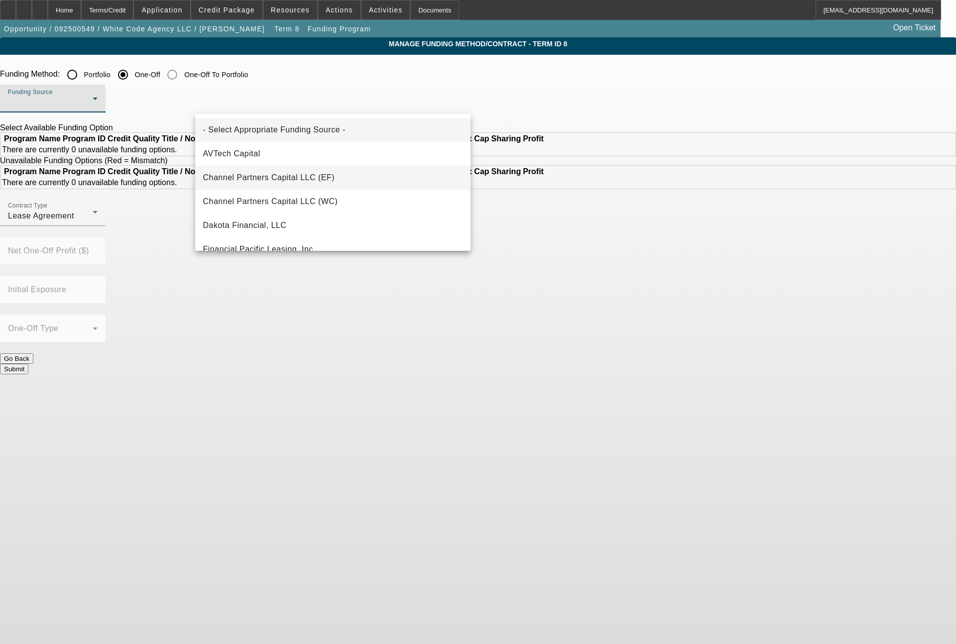
click at [268, 172] on span "Channel Partners Capital LLC (EF)" at bounding box center [269, 178] width 132 height 12
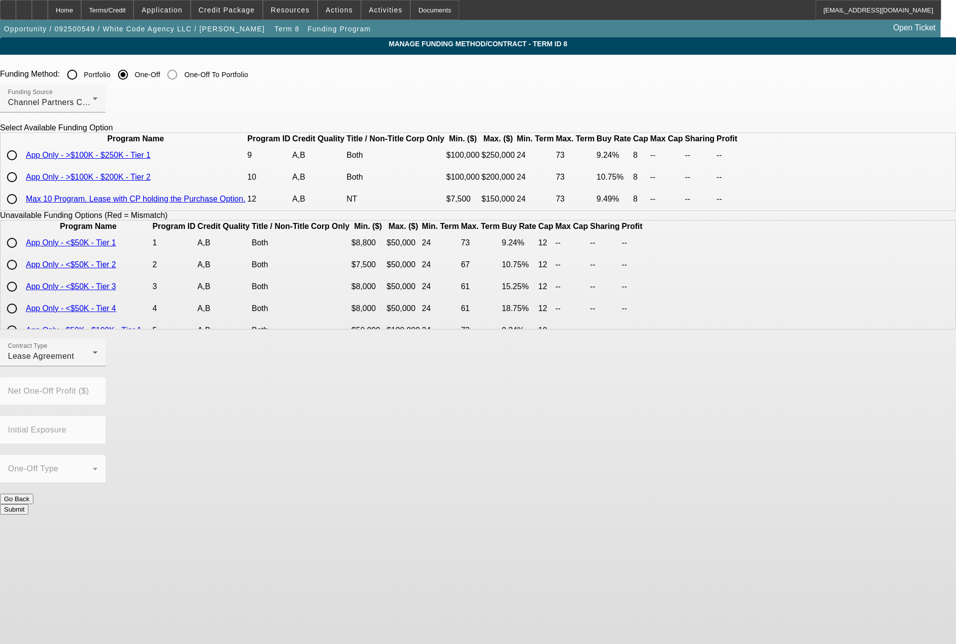
click at [22, 165] on input "radio" at bounding box center [12, 155] width 20 height 20
radio input "true"
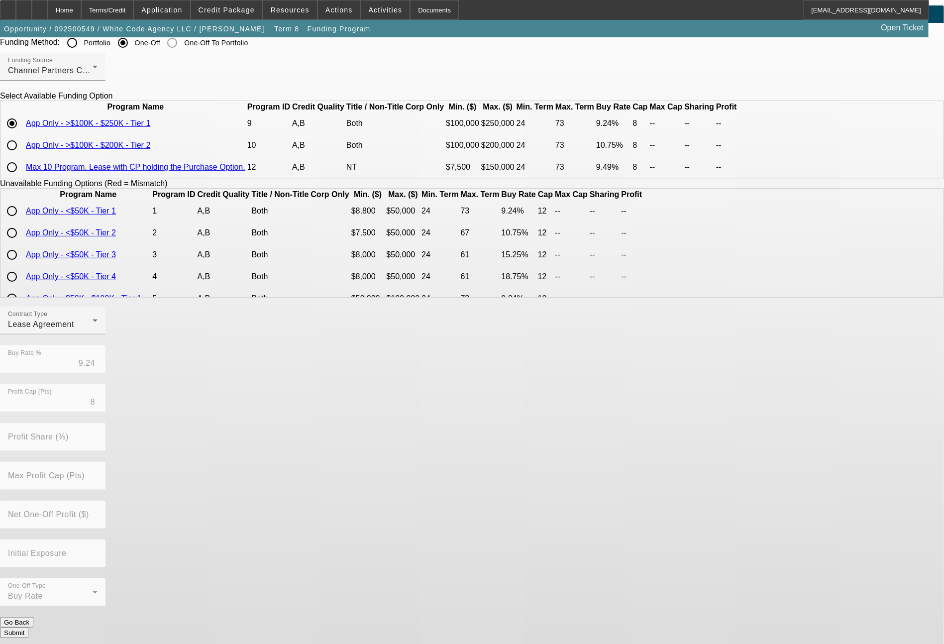
scroll to position [33, 0]
click at [28, 629] on button "Submit" at bounding box center [14, 632] width 28 height 10
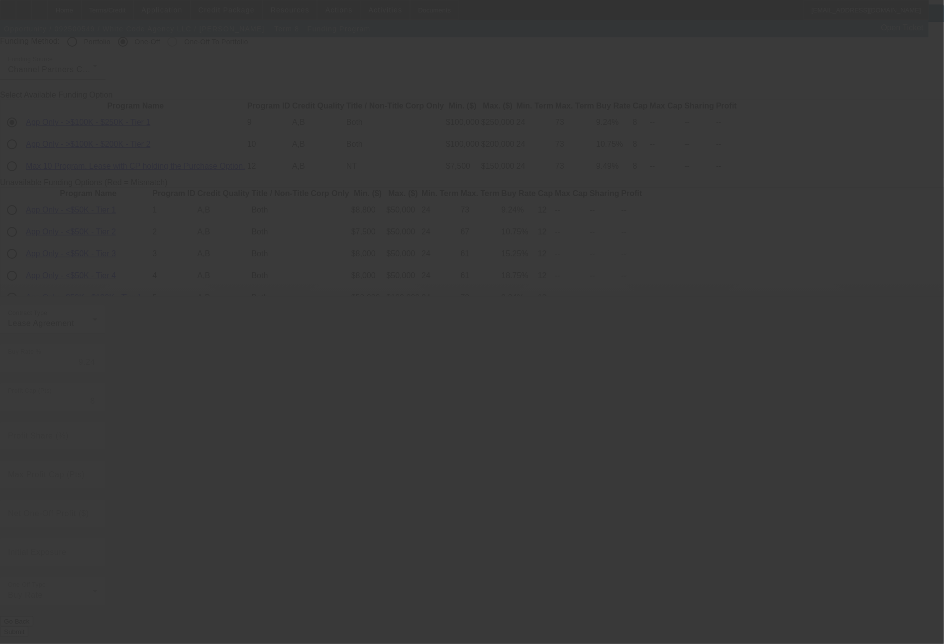
radio input "true"
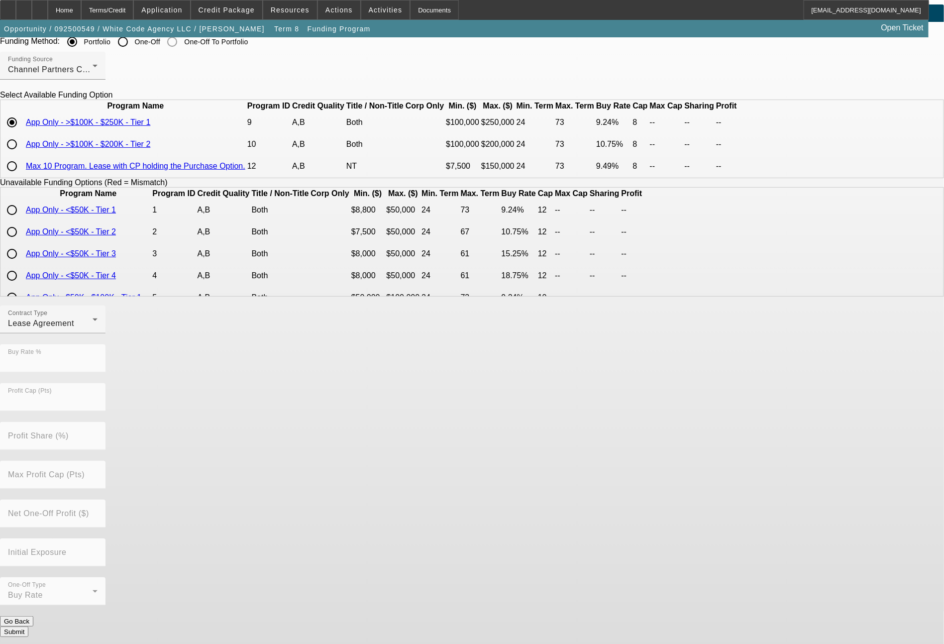
scroll to position [0, 0]
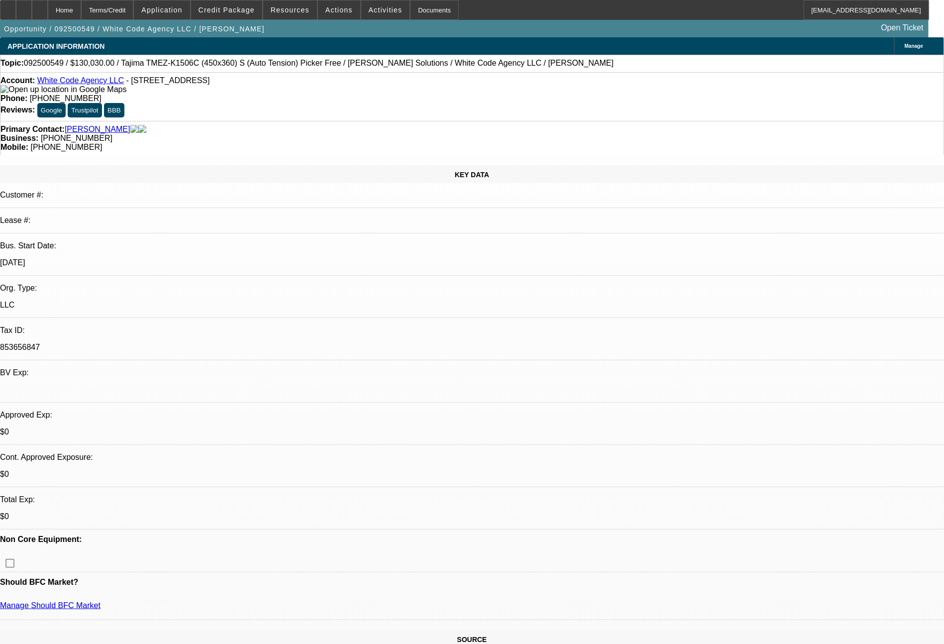
select select "0"
select select "2"
select select "0.1"
select select "4"
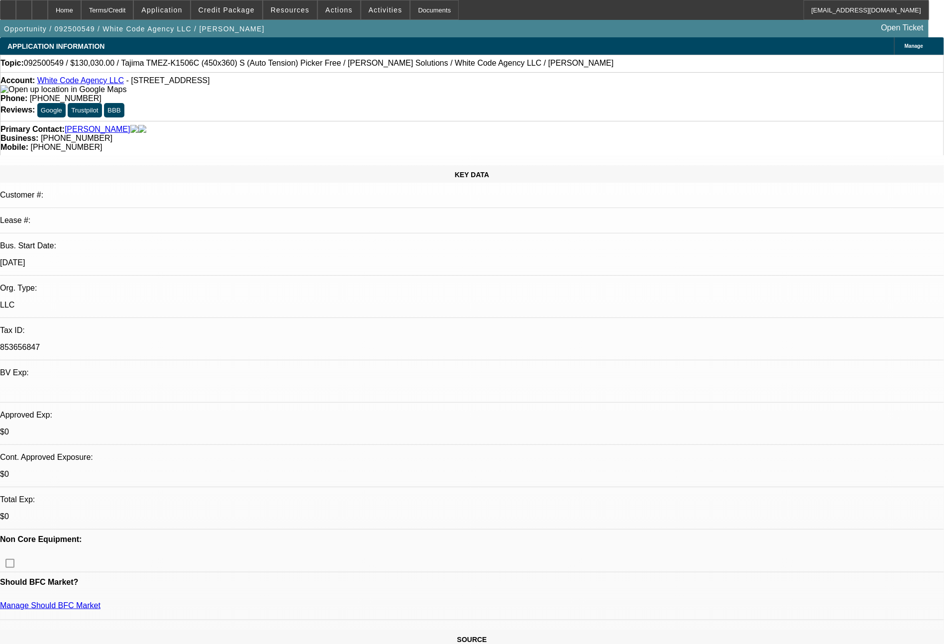
select select "0"
select select "2"
select select "0"
select select "6"
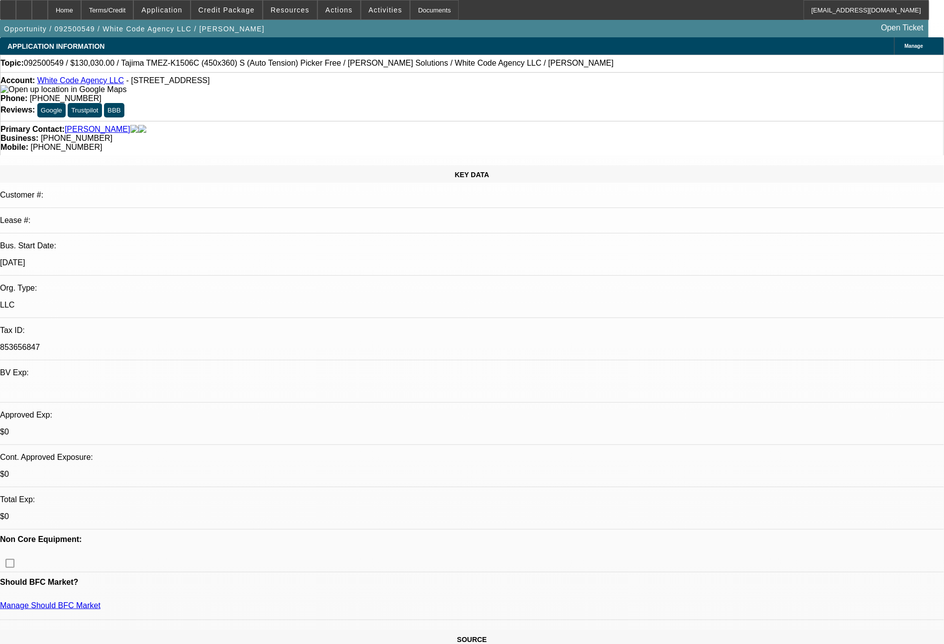
select select "0"
select select "2"
select select "0.1"
select select "4"
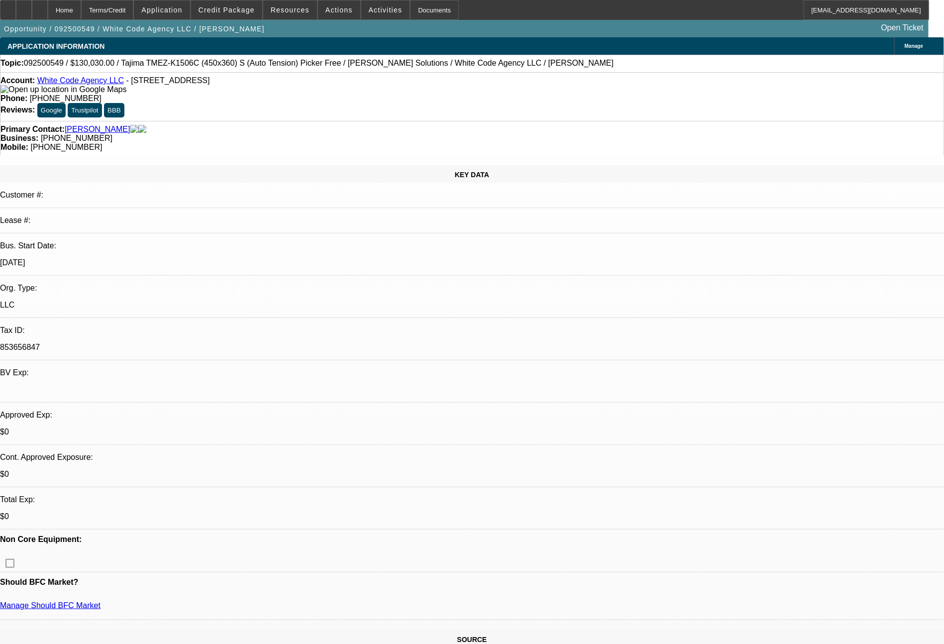
select select "0"
select select "2"
select select "0"
select select "6"
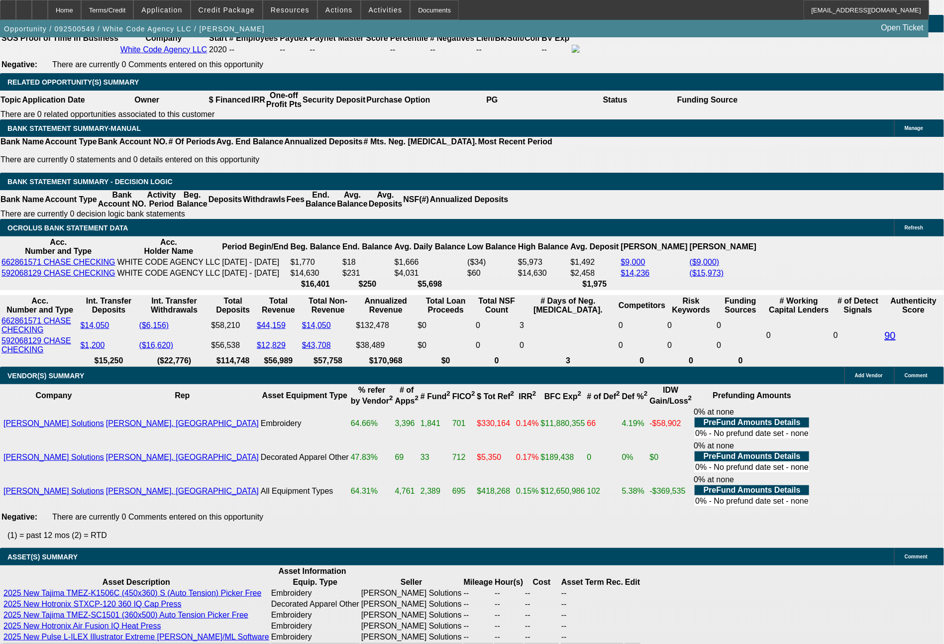
scroll to position [1644, 0]
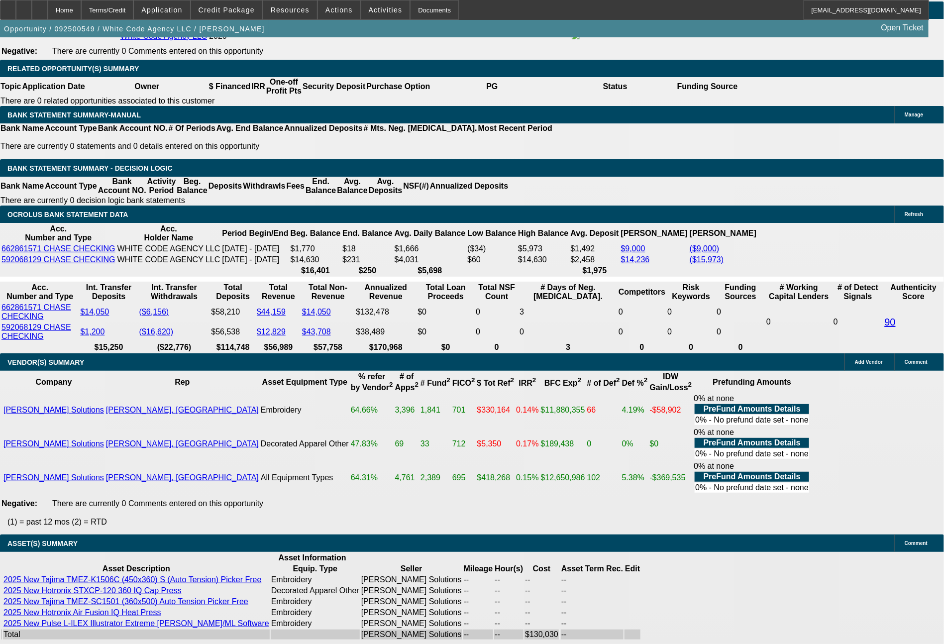
drag, startPoint x: 272, startPoint y: 347, endPoint x: 328, endPoint y: 340, distance: 56.6
type input "2"
type input "$4.00"
type input "UNKNOWN"
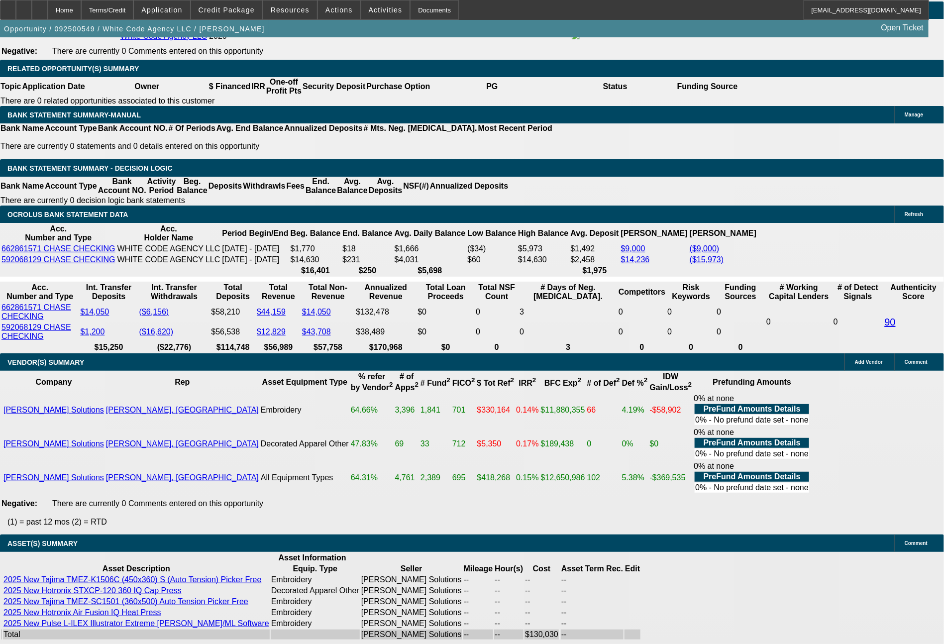
type input "2547"
type input "12.1"
type input "$5,094.00"
type input "254"
type input "$508.00"
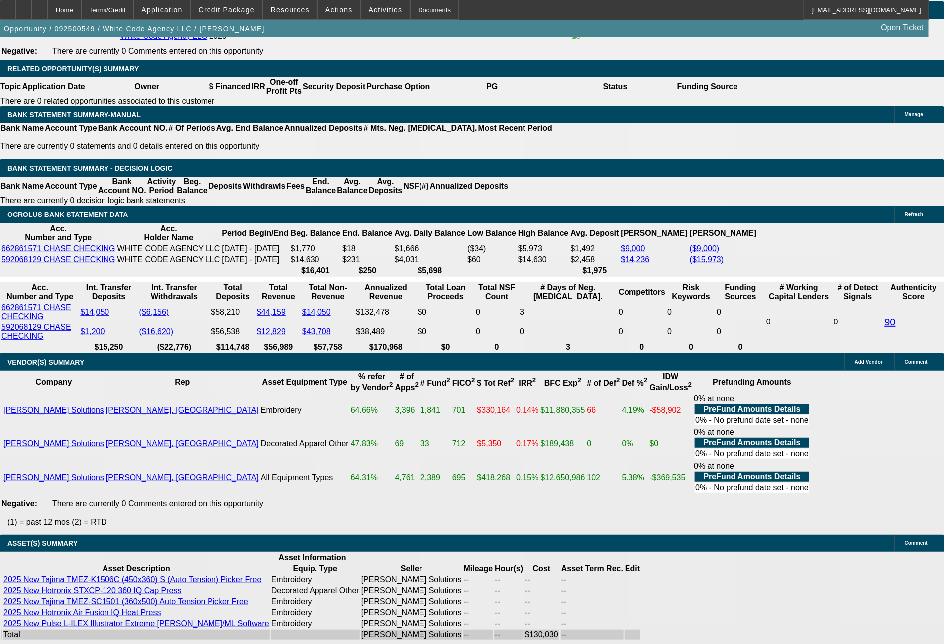
type input "2541"
type input "12"
type input "$5,082.00"
type input "254"
type input "$508.00"
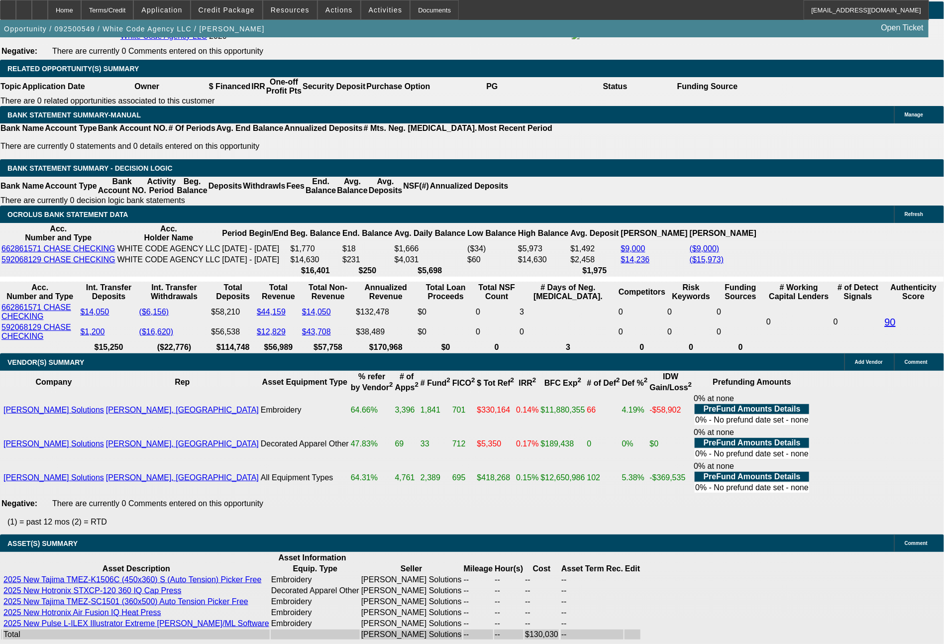
type input "2538"
type input "11.9"
type input "$5,076.00"
type input "$2,538.00"
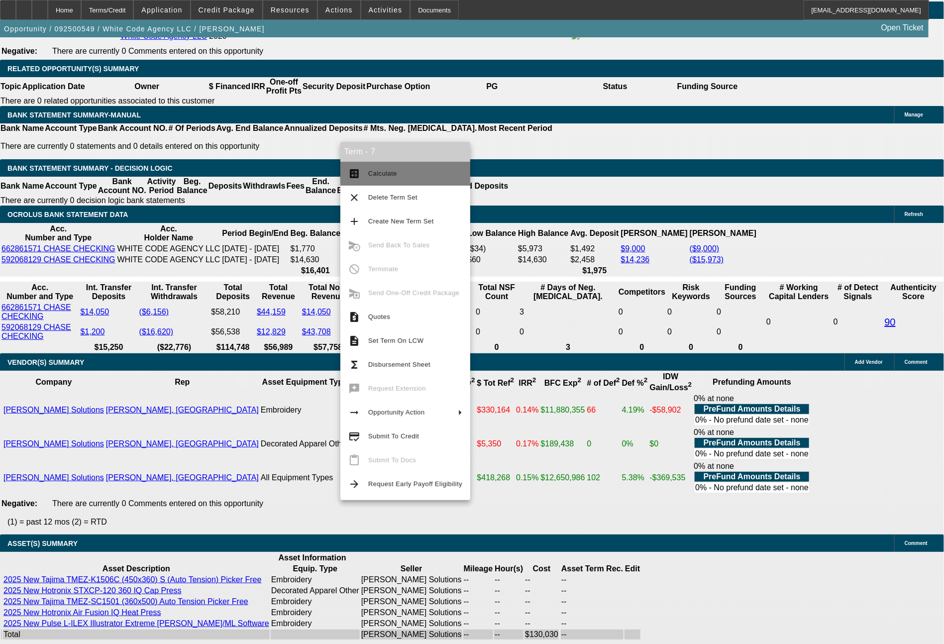
click at [393, 171] on span "Calculate" at bounding box center [382, 173] width 29 height 7
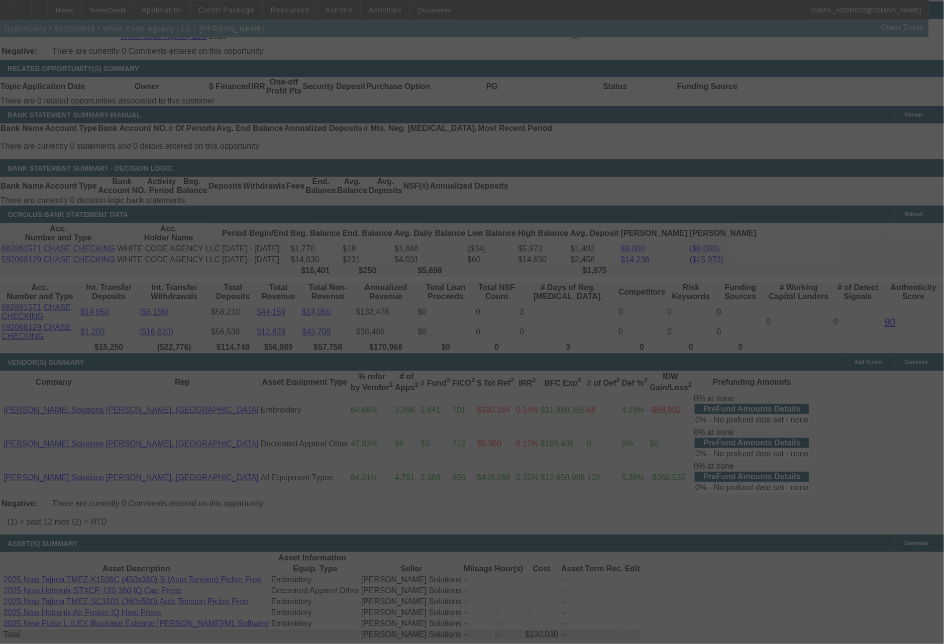
select select "0"
select select "2"
select select "0"
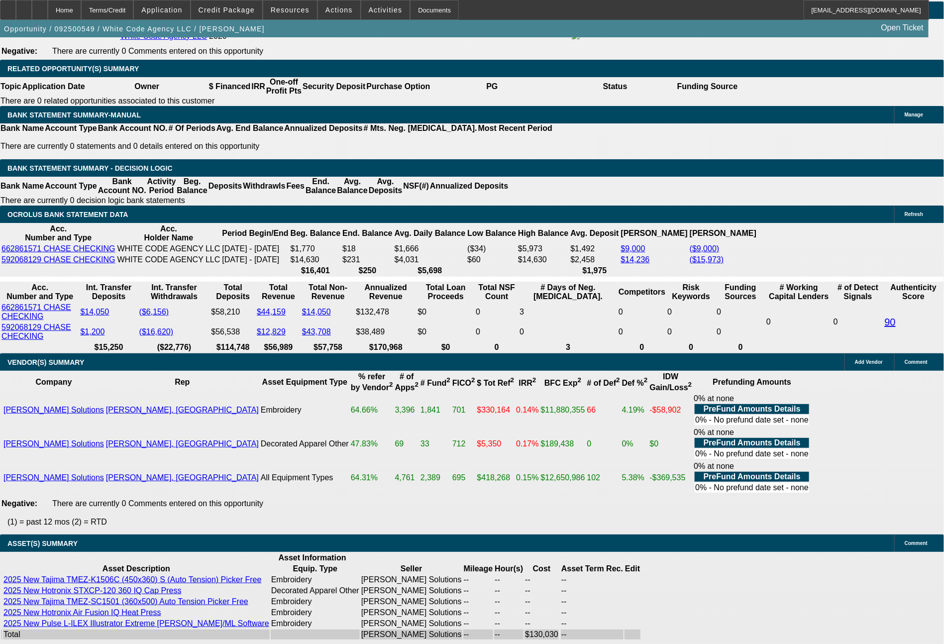
drag, startPoint x: 150, startPoint y: 343, endPoint x: 190, endPoint y: 348, distance: 40.6
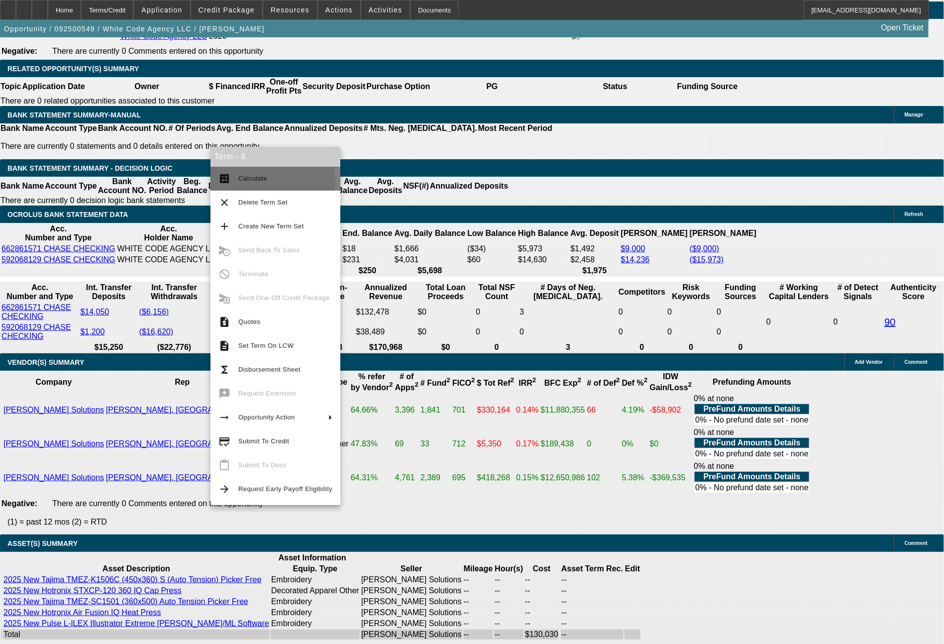
click at [262, 181] on span "Calculate" at bounding box center [252, 178] width 29 height 7
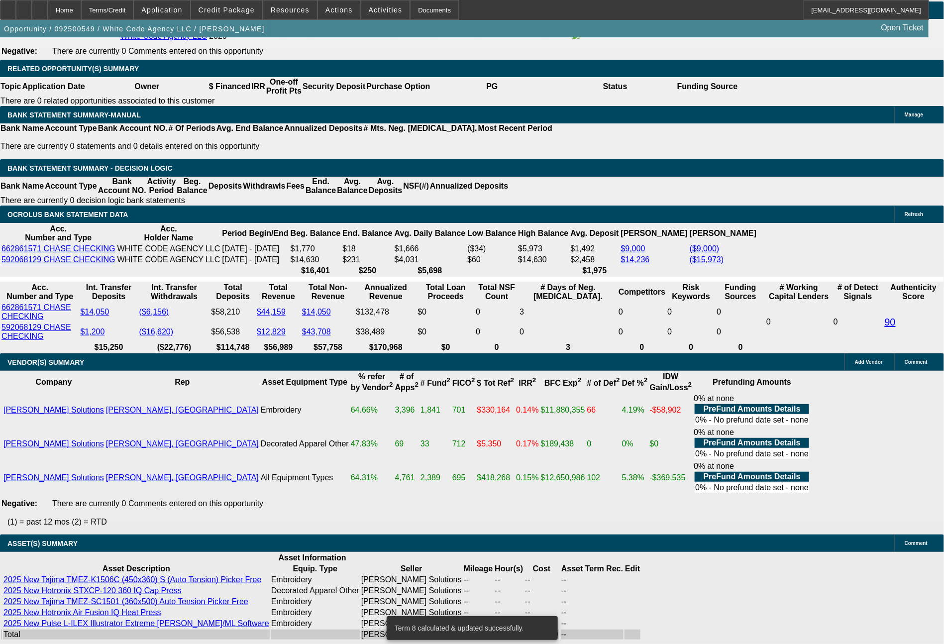
drag, startPoint x: 150, startPoint y: 343, endPoint x: 229, endPoint y: 345, distance: 79.2
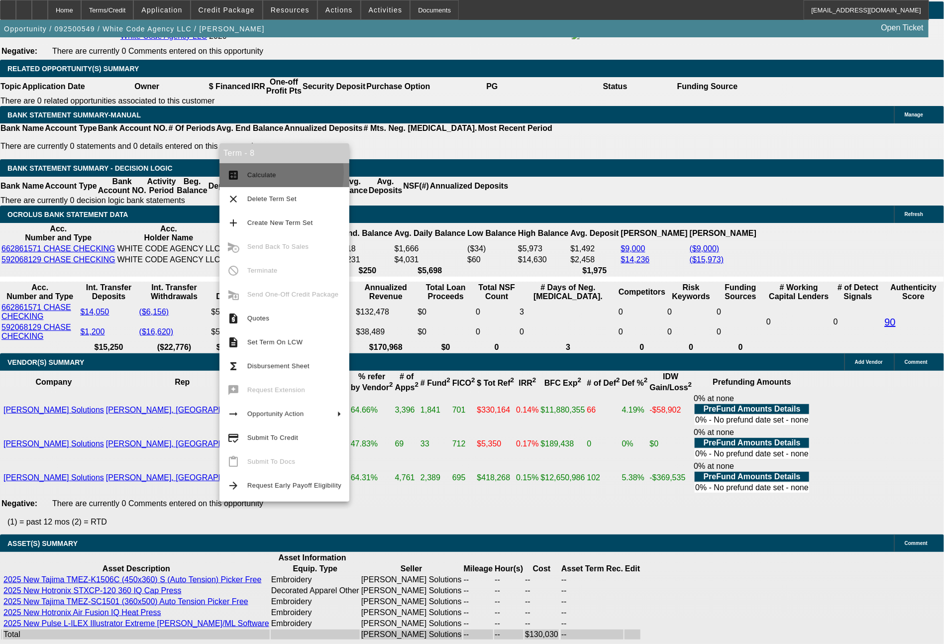
click at [263, 173] on span "Calculate" at bounding box center [261, 174] width 29 height 7
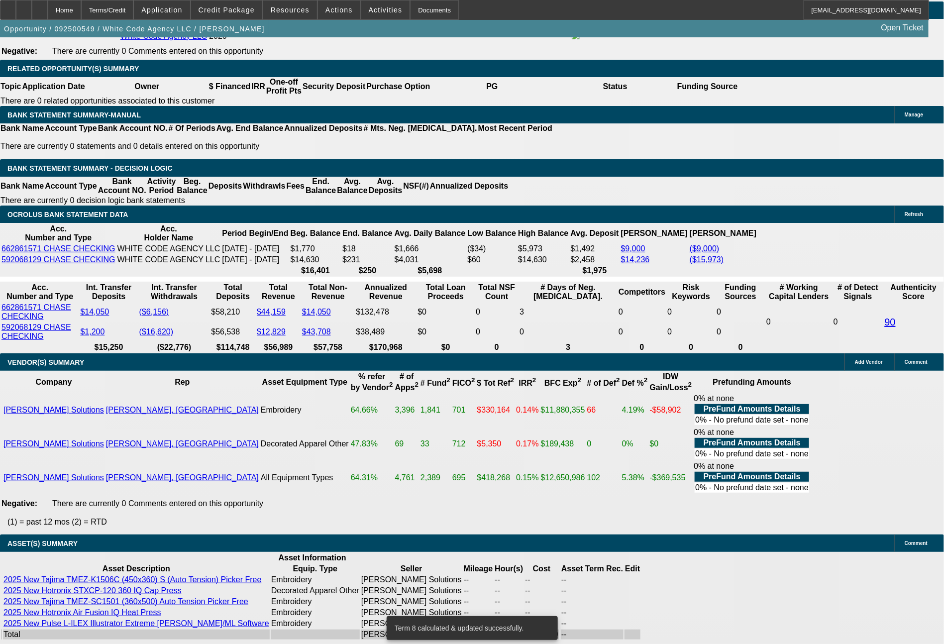
drag, startPoint x: 271, startPoint y: 342, endPoint x: 313, endPoint y: 348, distance: 42.2
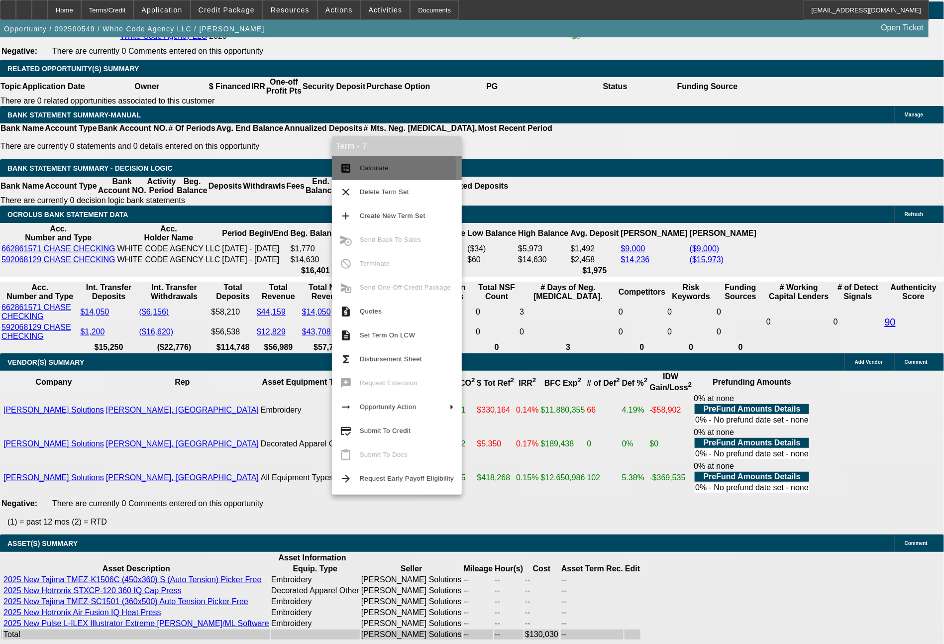
click at [387, 169] on span "Calculate" at bounding box center [407, 168] width 94 height 12
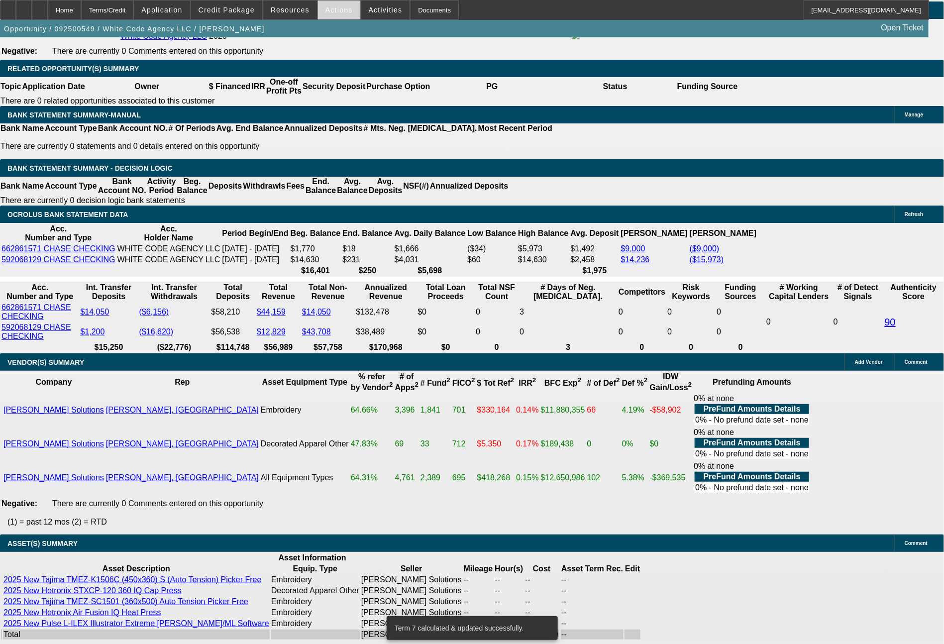
click at [336, 7] on span "Actions" at bounding box center [338, 10] width 27 height 8
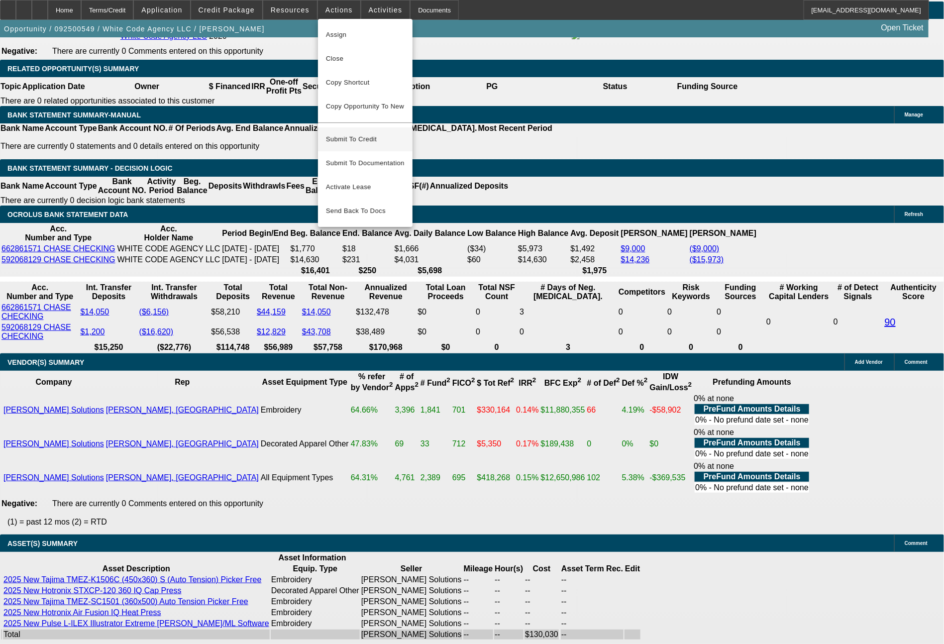
click at [377, 133] on span "Submit To Credit" at bounding box center [365, 139] width 79 height 12
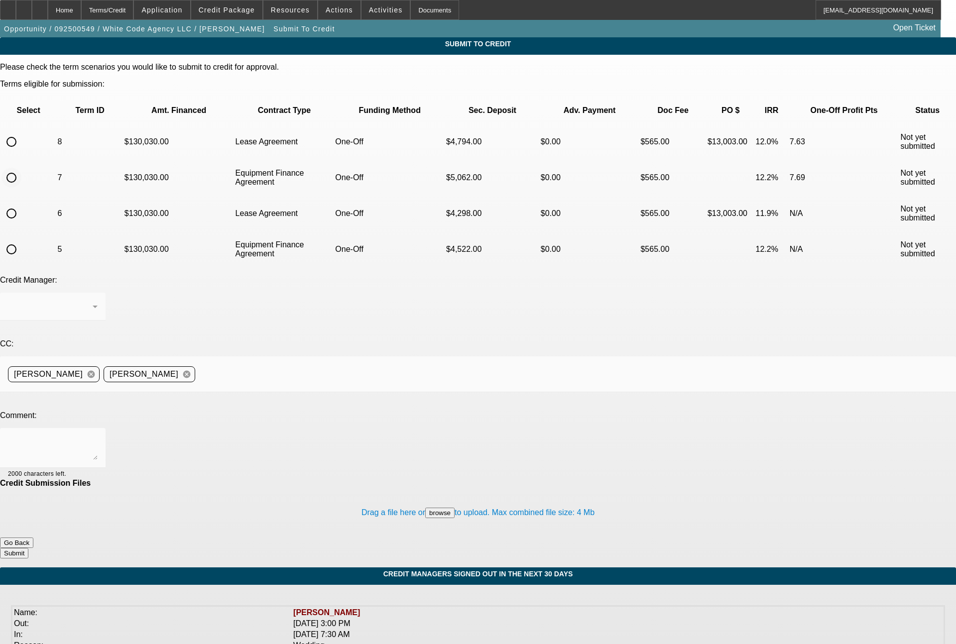
click at [21, 168] on input "radio" at bounding box center [11, 178] width 20 height 20
click at [98, 436] on textarea at bounding box center [53, 448] width 90 height 24
click at [28, 548] on button "Submit" at bounding box center [14, 553] width 28 height 10
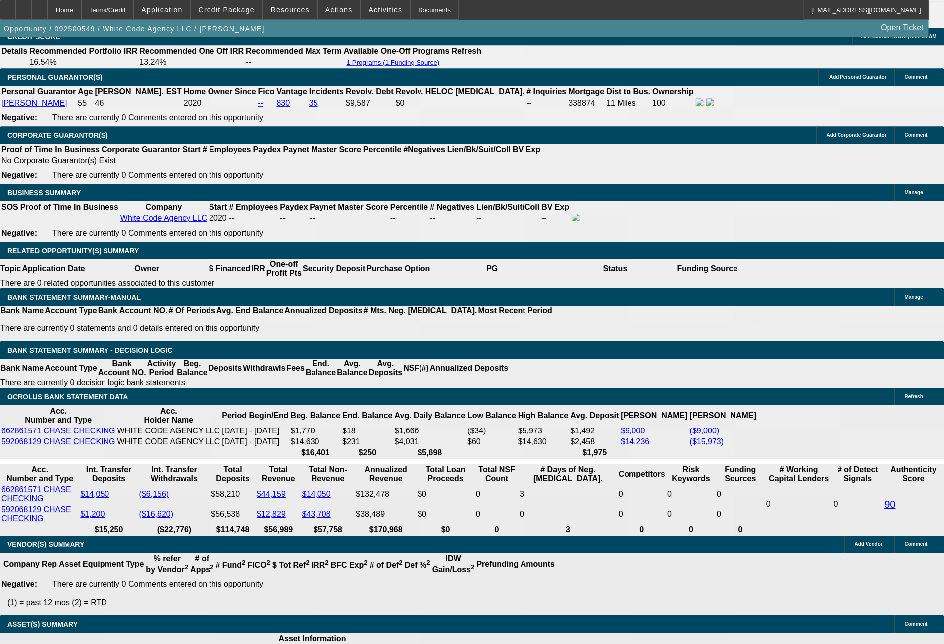
scroll to position [1492, 0]
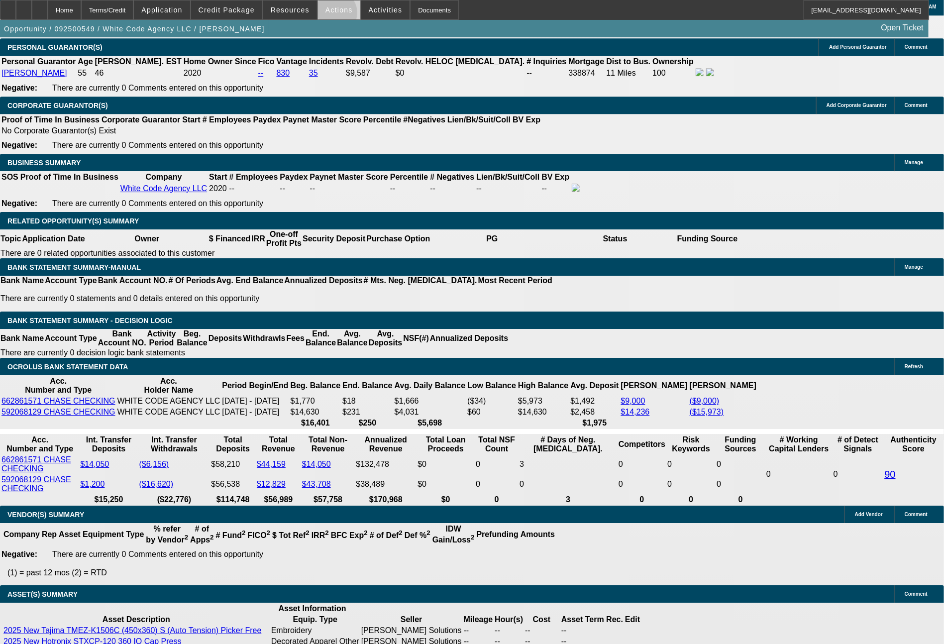
click at [333, 15] on span at bounding box center [339, 10] width 42 height 24
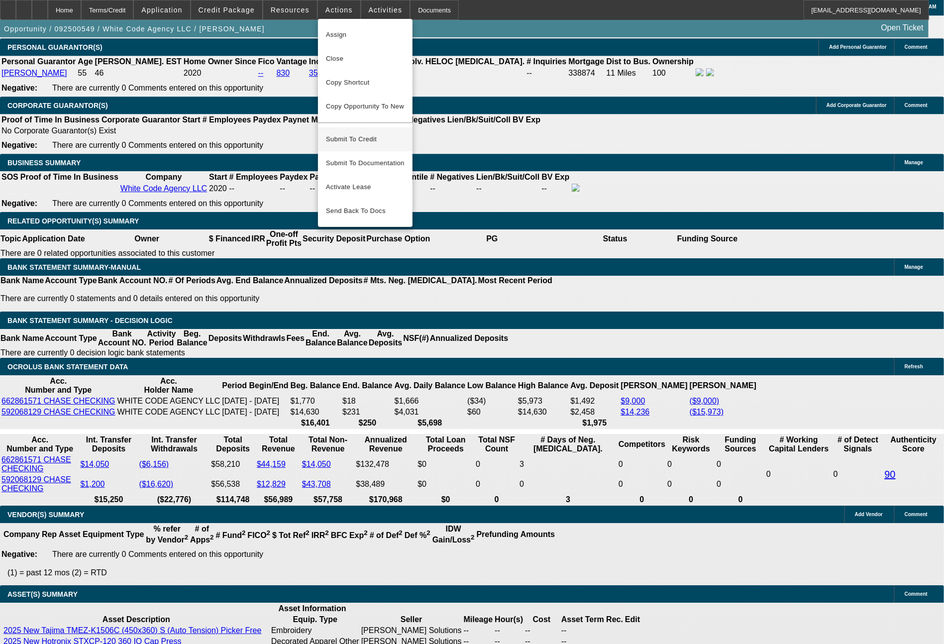
click at [358, 133] on span "Submit To Credit" at bounding box center [365, 139] width 79 height 12
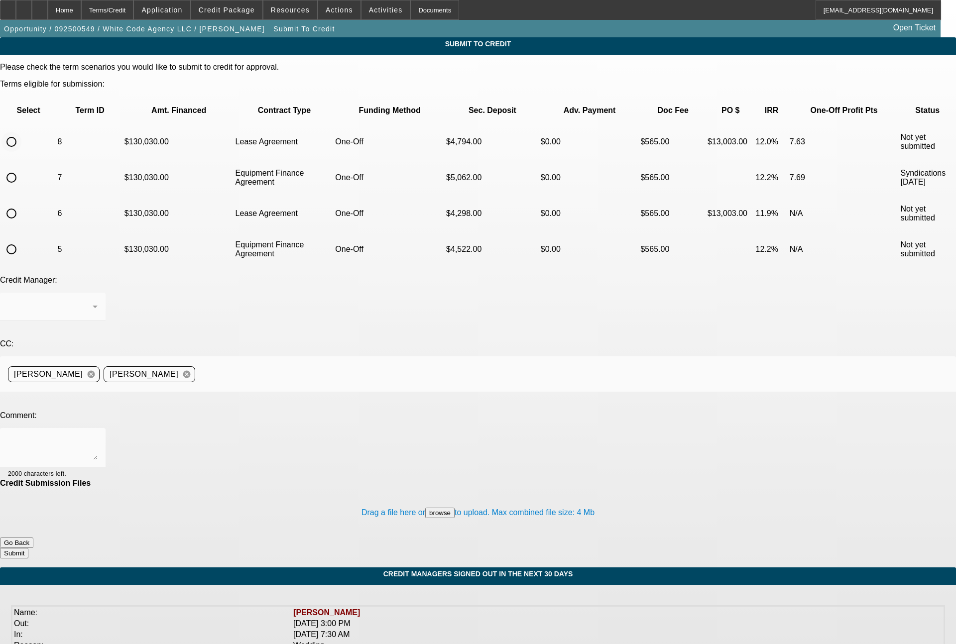
click at [21, 132] on input "radio" at bounding box center [11, 142] width 20 height 20
click at [98, 436] on textarea at bounding box center [53, 448] width 90 height 24
click at [98, 436] on textarea "72 month term set for CPCEF review" at bounding box center [53, 448] width 90 height 24
click at [28, 548] on button "Submit" at bounding box center [14, 553] width 28 height 10
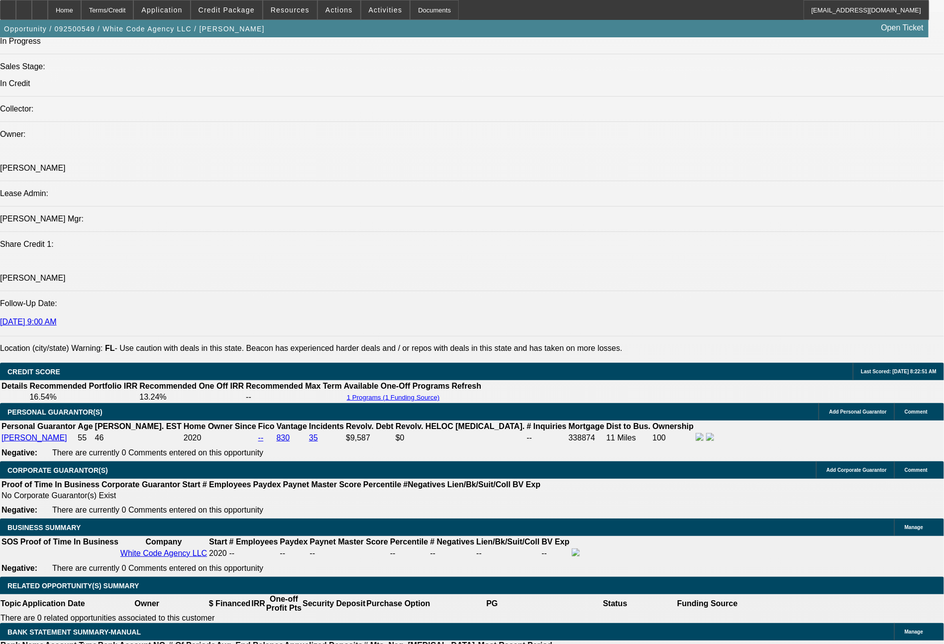
scroll to position [1691, 0]
